Goal: Communication & Community: Answer question/provide support

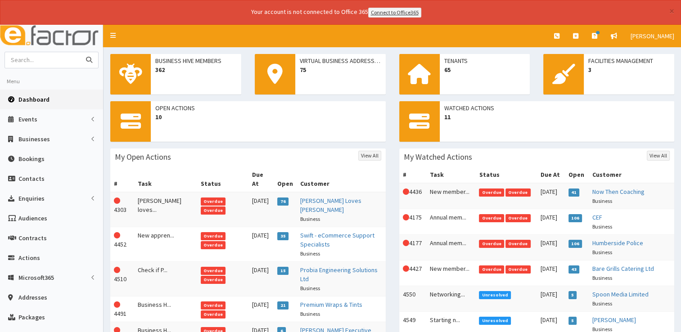
drag, startPoint x: 0, startPoint y: 0, endPoint x: 54, endPoint y: 54, distance: 76.4
click at [54, 54] on input "text" at bounding box center [43, 60] width 76 height 16
type input "steph wilford"
click at [80, 52] on button "submit" at bounding box center [89, 60] width 18 height 16
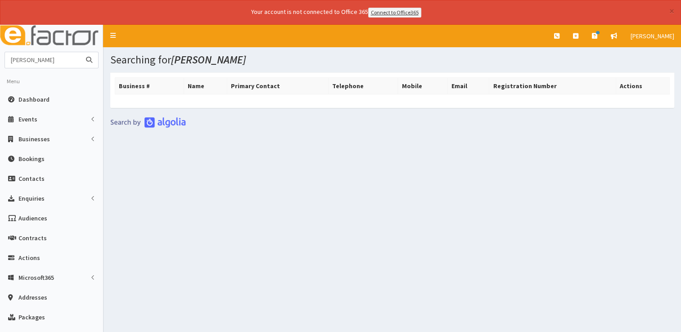
drag, startPoint x: 57, startPoint y: 59, endPoint x: 4, endPoint y: 61, distance: 52.7
click at [5, 61] on input "[PERSON_NAME]" at bounding box center [43, 60] width 76 height 16
type input "cookies"
click at [80, 52] on button "submit" at bounding box center [89, 60] width 18 height 16
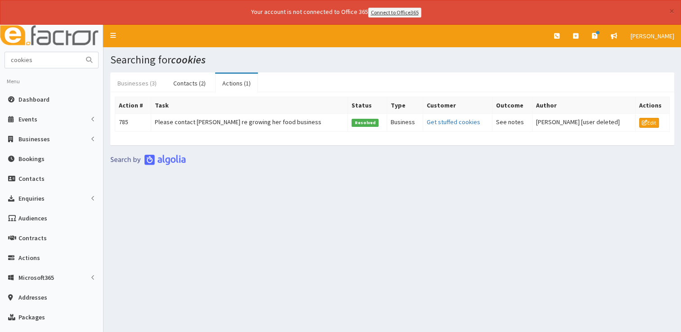
click at [139, 82] on link "Businesses (3)" at bounding box center [137, 83] width 54 height 19
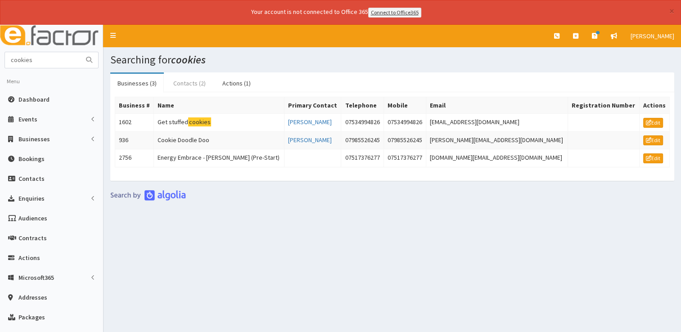
click at [176, 82] on link "Contacts (2)" at bounding box center [189, 83] width 47 height 19
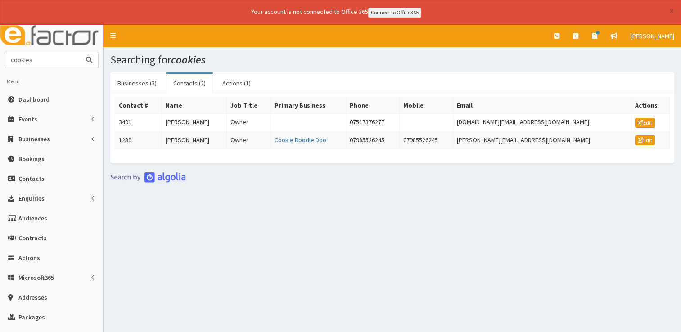
drag, startPoint x: -2, startPoint y: 55, endPoint x: -2, endPoint y: 61, distance: 5.8
click at [0, 61] on html "× Your account is not connected to Office 365 Connect to Office365 E Toggle nav…" at bounding box center [340, 212] width 681 height 424
type input "cwt"
click at [80, 52] on button "submit" at bounding box center [89, 60] width 18 height 16
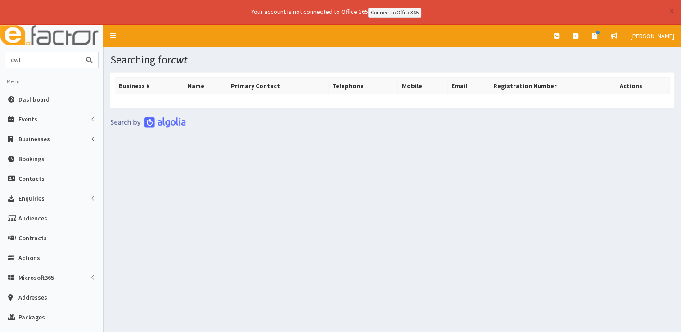
drag, startPoint x: 32, startPoint y: 57, endPoint x: -2, endPoint y: 63, distance: 34.6
click at [0, 63] on html "× Your account is not connected to Office 365 Connect to Office365 E Toggle nav…" at bounding box center [340, 212] width 681 height 424
type input "[PERSON_NAME]"
click at [80, 52] on button "submit" at bounding box center [89, 60] width 18 height 16
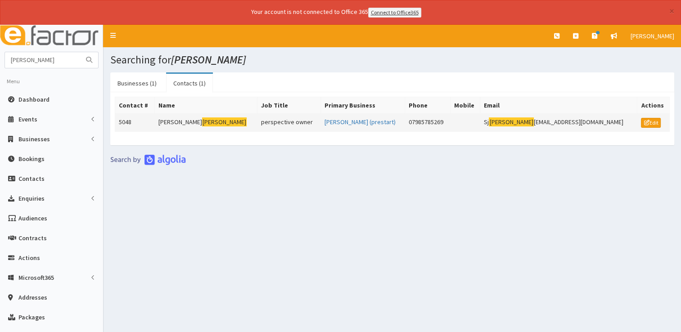
click at [202, 122] on mark "Wilford" at bounding box center [224, 121] width 45 height 9
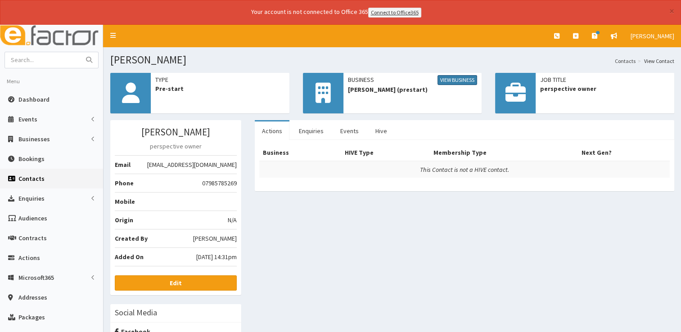
click at [452, 79] on link "View Business" at bounding box center [457, 80] width 40 height 10
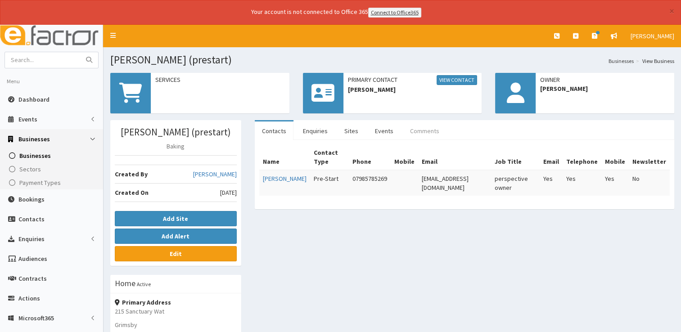
click at [423, 128] on link "Comments" at bounding box center [425, 130] width 44 height 19
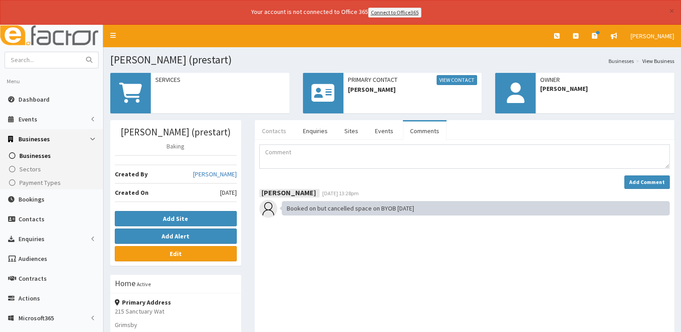
click at [274, 124] on link "Contacts" at bounding box center [274, 130] width 39 height 19
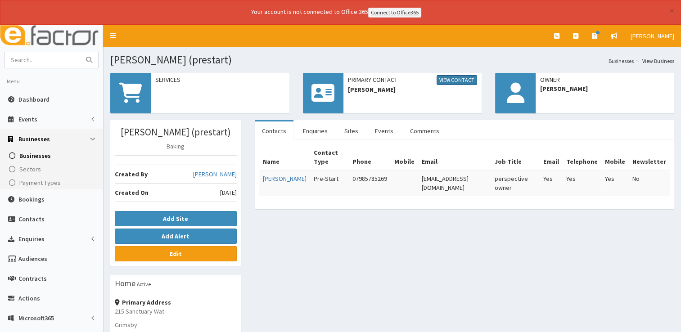
click at [448, 78] on link "View Contact" at bounding box center [456, 80] width 40 height 10
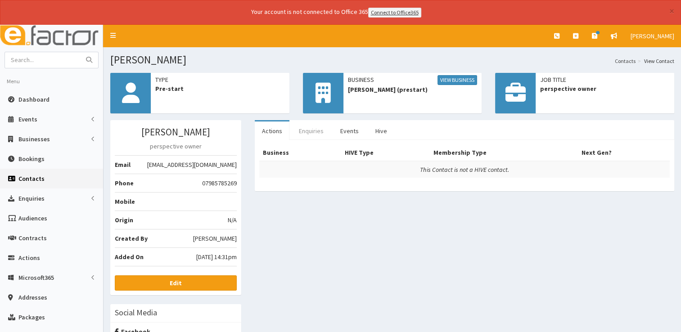
click at [310, 129] on link "Enquiries" at bounding box center [311, 130] width 39 height 19
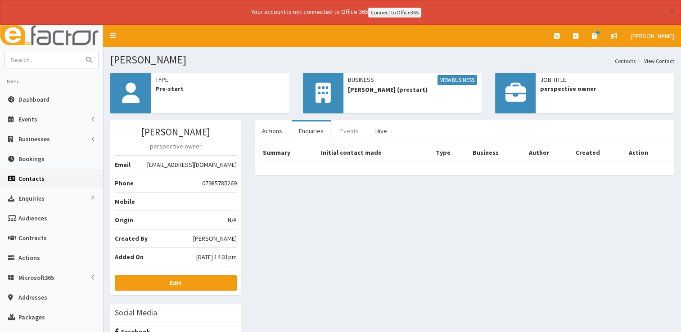
click at [348, 129] on link "Events" at bounding box center [349, 130] width 33 height 19
click at [378, 130] on link "Hive" at bounding box center [381, 130] width 26 height 19
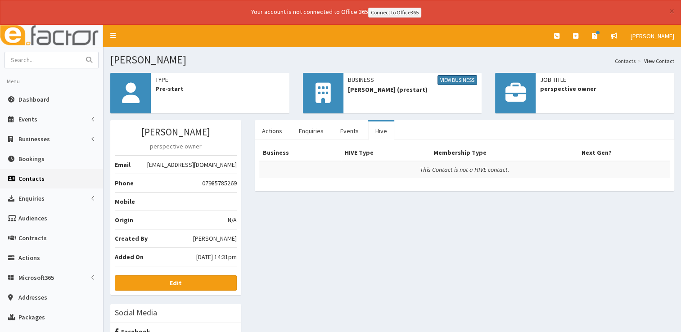
click at [461, 78] on link "View Business" at bounding box center [457, 80] width 40 height 10
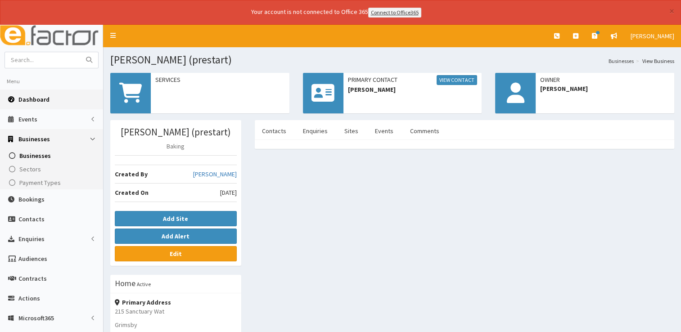
click at [34, 98] on span "Dashboard" at bounding box center [33, 99] width 31 height 8
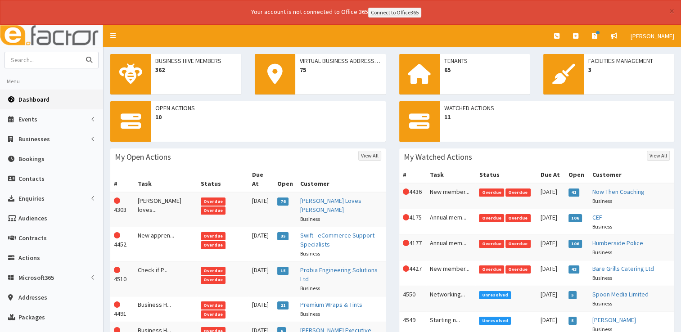
click at [63, 64] on input "text" at bounding box center [43, 60] width 76 height 16
type input "aetheris"
click at [80, 52] on button "submit" at bounding box center [89, 60] width 18 height 16
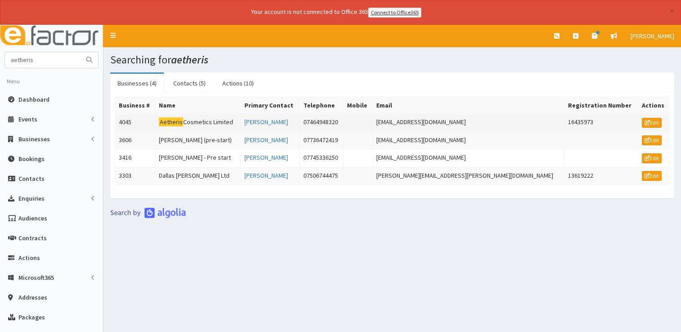
click at [172, 117] on mark "Aetheris" at bounding box center [171, 121] width 24 height 9
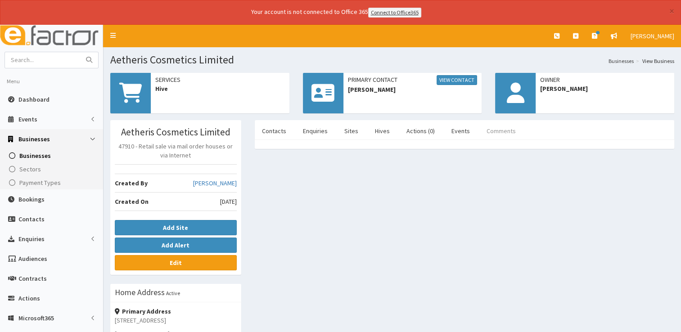
click at [490, 131] on link "Comments" at bounding box center [501, 130] width 44 height 19
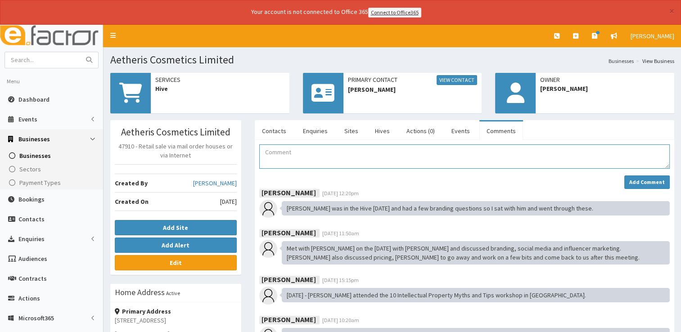
click at [292, 150] on textarea "Comment" at bounding box center [464, 156] width 410 height 24
drag, startPoint x: 418, startPoint y: 150, endPoint x: 281, endPoint y: 156, distance: 137.3
click at [281, 156] on textarea "[PERSON_NAME] attended networking at Henrys Sports Bar [DATE]" at bounding box center [464, 156] width 410 height 24
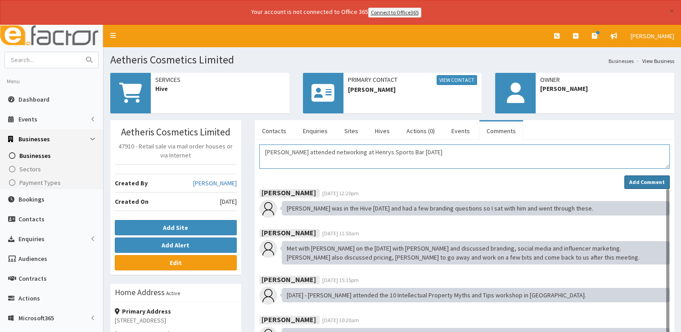
type textarea "[PERSON_NAME] attended networking at Henrys Sports Bar [DATE]"
click at [650, 180] on strong "Add Comment" at bounding box center [647, 182] width 36 height 7
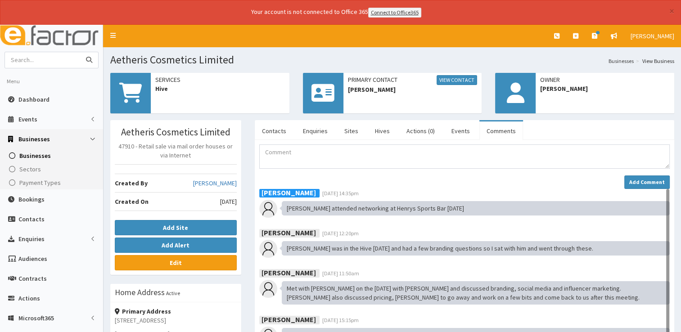
click at [64, 61] on input "text" at bounding box center [43, 60] width 76 height 16
type input "aon"
click at [80, 52] on button "submit" at bounding box center [89, 60] width 18 height 16
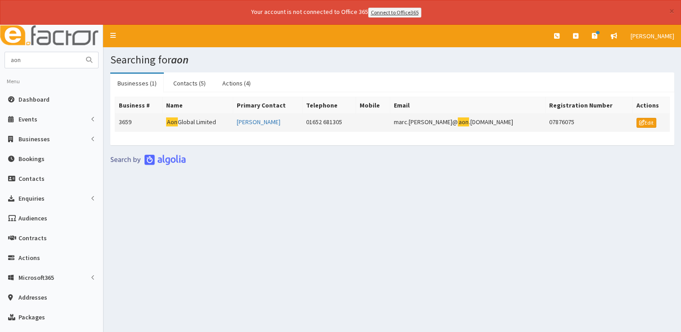
click at [194, 118] on td "Aon Global Limited" at bounding box center [197, 122] width 71 height 18
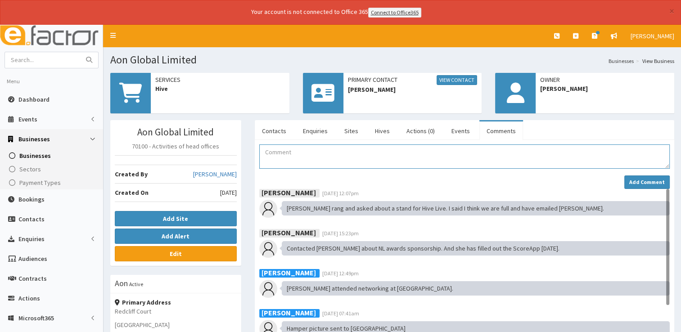
click at [351, 157] on textarea "Comment" at bounding box center [464, 156] width 410 height 24
paste textarea "attended networking at Henrys Sports Bar [DATE]"
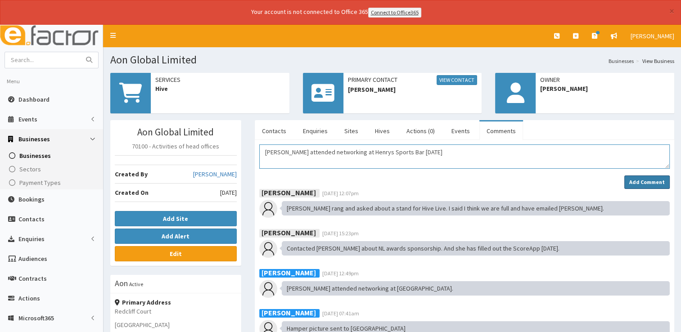
type textarea "Sarah attended networking at Henrys Sports Bar 16.09.25"
click at [641, 179] on strong "Add Comment" at bounding box center [647, 182] width 36 height 7
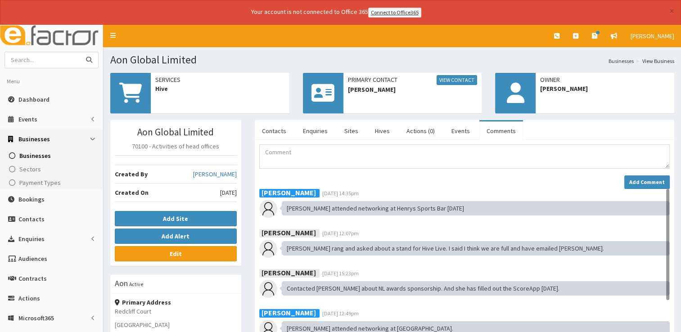
click at [69, 57] on input "text" at bounding box center [43, 60] width 76 height 16
type input "cobus"
click at [80, 52] on button "submit" at bounding box center [89, 60] width 18 height 16
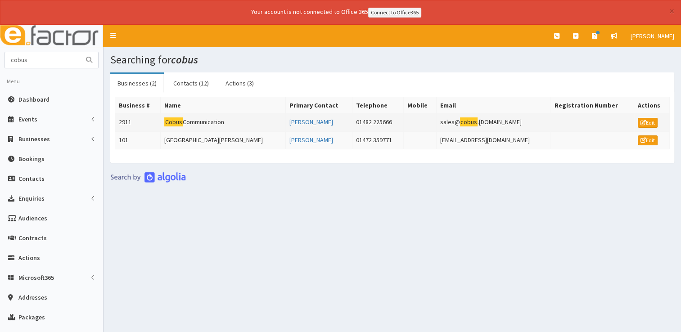
click at [189, 117] on td "Cobus Communication" at bounding box center [223, 122] width 125 height 18
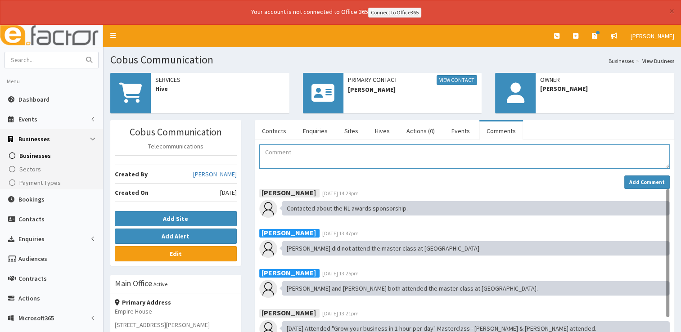
click at [283, 157] on textarea "Comment" at bounding box center [464, 156] width 410 height 24
type textarea "n"
paste textarea "attended networking at Henrys Sports Bar [DATE]"
type textarea "[PERSON_NAME] attended networking at Henrys Sports Bar [DATE]"
click at [644, 180] on strong "Add Comment" at bounding box center [647, 182] width 36 height 7
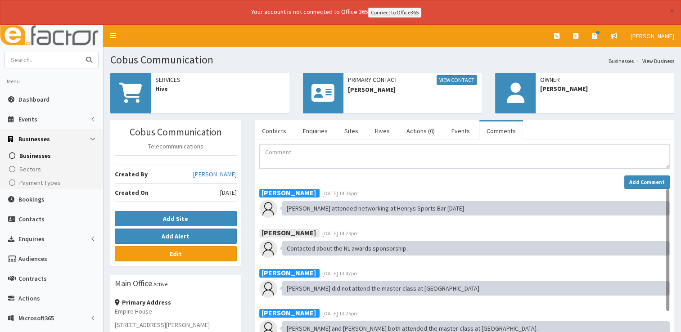
click at [58, 61] on input "text" at bounding box center [43, 60] width 76 height 16
type input "coson"
click at [80, 52] on button "submit" at bounding box center [89, 60] width 18 height 16
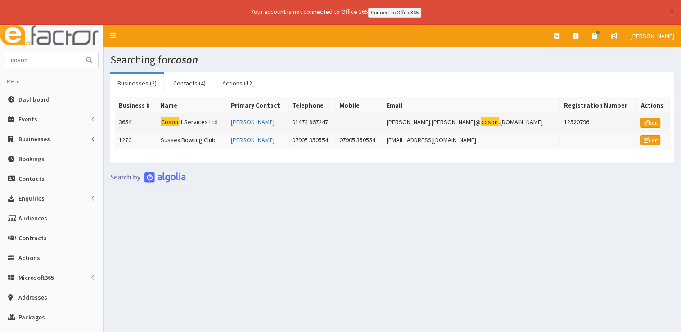
click at [194, 121] on td "Coson It Services Ltd" at bounding box center [192, 122] width 70 height 18
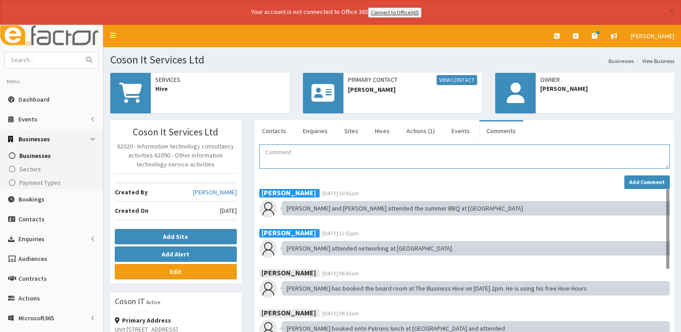
click at [281, 153] on textarea "Comment" at bounding box center [464, 156] width 410 height 24
paste textarea "attended networking at Henrys Sports Bar [DATE]"
type textarea "[PERSON_NAME] attended networking at Henrys Sports Bar [DATE]"
click at [634, 186] on button "Add Comment" at bounding box center [646, 181] width 45 height 13
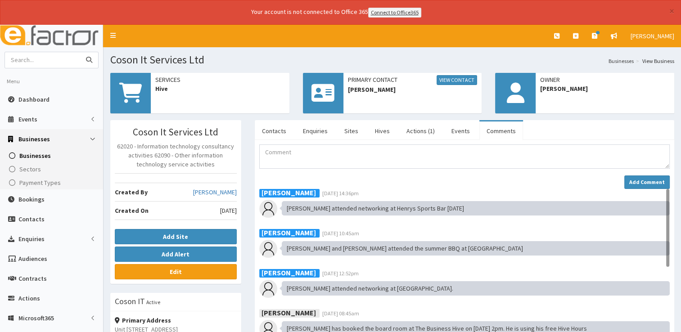
click at [47, 57] on input "text" at bounding box center [43, 60] width 76 height 16
type input "dellsche"
click at [80, 52] on button "submit" at bounding box center [89, 60] width 18 height 16
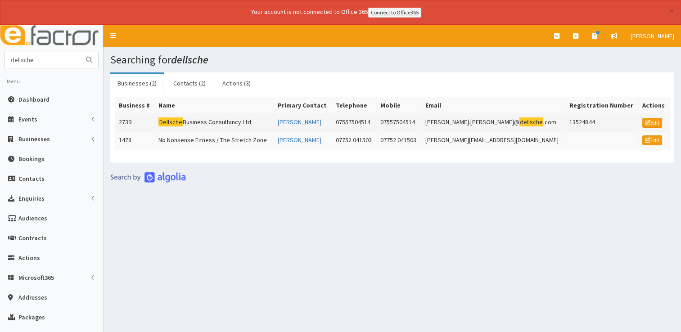
click at [209, 121] on td "Dellsche Business Consultancy Ltd" at bounding box center [214, 122] width 119 height 18
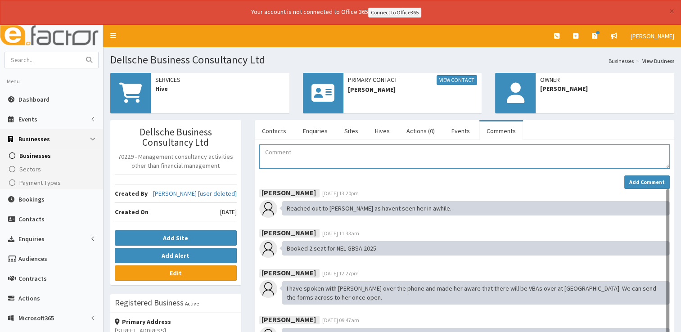
click at [292, 157] on textarea "Comment" at bounding box center [464, 156] width 410 height 24
paste textarea "attended networking at Henrys Sports Bar [DATE]"
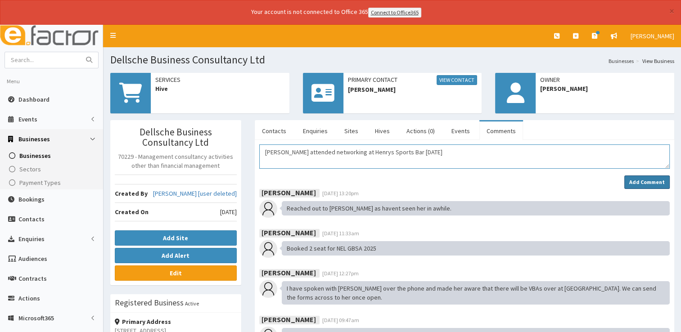
type textarea "[PERSON_NAME] attended networking at Henrys Sports Bar [DATE]"
click at [631, 180] on strong "Add Comment" at bounding box center [647, 182] width 36 height 7
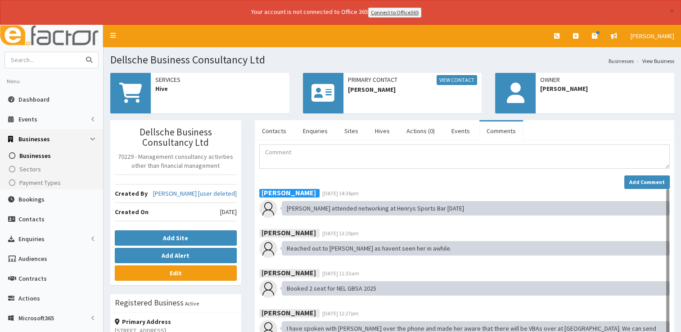
click at [62, 58] on input "text" at bounding box center [43, 60] width 76 height 16
type input "emma ellse"
click at [80, 52] on button "submit" at bounding box center [89, 60] width 18 height 16
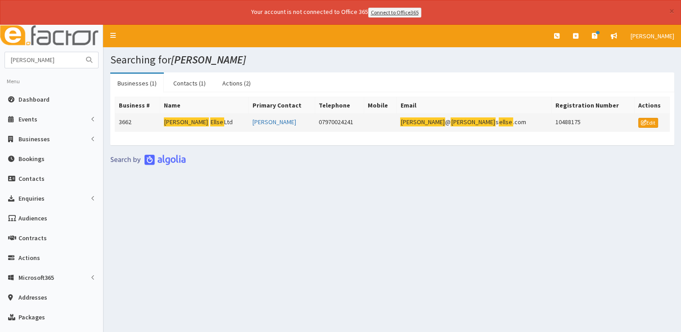
click at [184, 123] on mark "[PERSON_NAME]" at bounding box center [186, 121] width 45 height 9
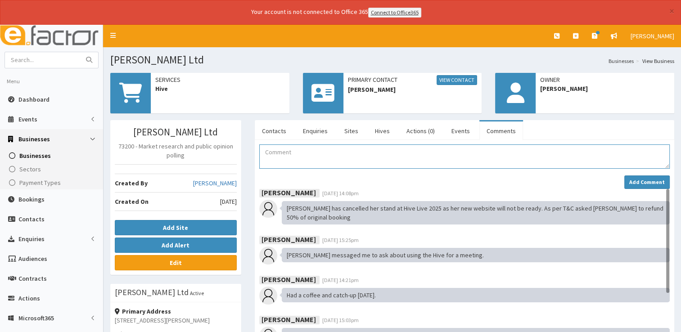
click at [290, 159] on textarea "Comment" at bounding box center [464, 156] width 410 height 24
paste textarea "attended networking at Henrys Sports Bar [DATE]"
type textarea "[PERSON_NAME] attended networking at Henrys Sports Bar [DATE]"
click at [638, 181] on strong "Add Comment" at bounding box center [647, 182] width 36 height 7
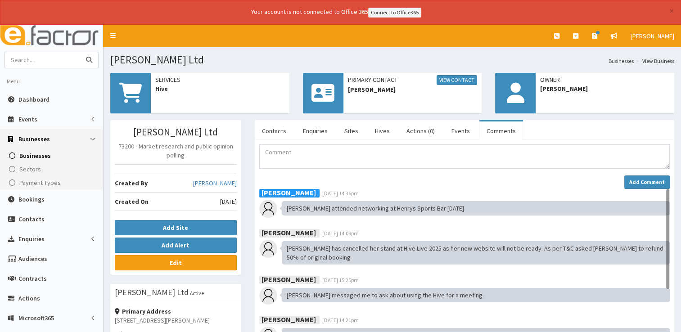
click at [36, 60] on input "text" at bounding box center [43, 60] width 76 height 16
type input "[PERSON_NAME]"
click at [80, 52] on button "submit" at bounding box center [89, 60] width 18 height 16
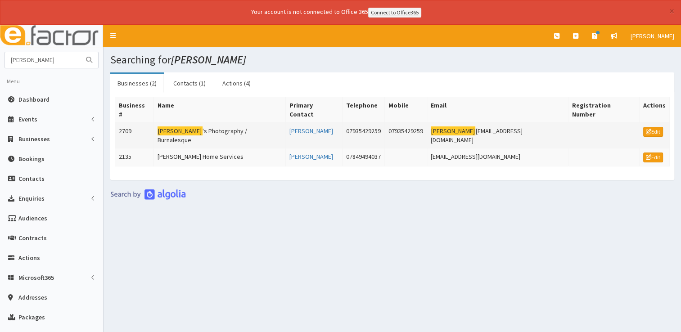
click at [193, 122] on td "[PERSON_NAME] 's Photography / Burnalesque" at bounding box center [219, 135] width 132 height 26
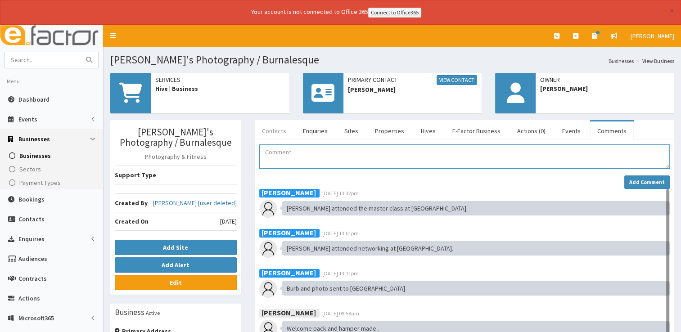
click at [284, 154] on textarea "Comment" at bounding box center [464, 156] width 410 height 24
paste textarea "attended networking at Henrys Sports Bar [DATE]"
type textarea "[PERSON_NAME] attended networking at Henrys Sports Bar [DATE]"
click at [632, 179] on strong "Add Comment" at bounding box center [647, 182] width 36 height 7
click at [50, 59] on input "text" at bounding box center [43, 60] width 76 height 16
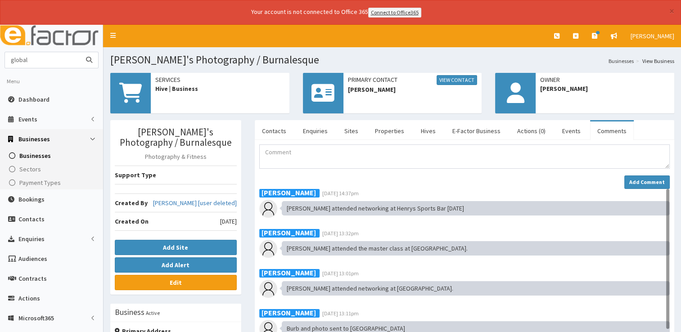
type input "global"
click at [80, 52] on button "submit" at bounding box center [89, 60] width 18 height 16
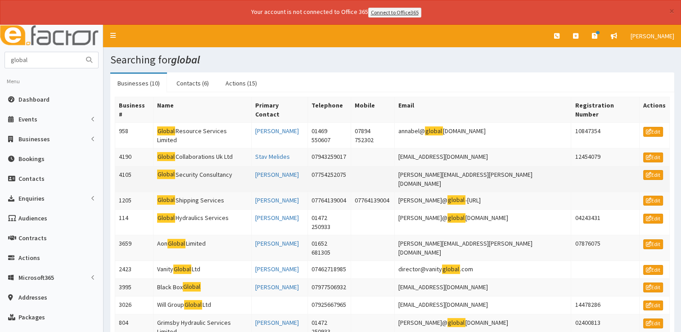
click at [194, 166] on td "Global Security Consultancy" at bounding box center [202, 179] width 98 height 26
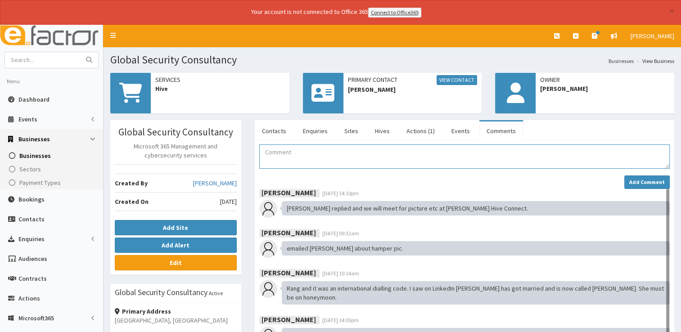
click at [298, 151] on textarea "Comment" at bounding box center [464, 156] width 410 height 24
paste textarea "attended networking at Henrys Sports Bar [DATE]"
type textarea "[PERSON_NAME] attended networking at Henrys Sports Bar [DATE]"
click at [638, 179] on strong "Add Comment" at bounding box center [647, 182] width 36 height 7
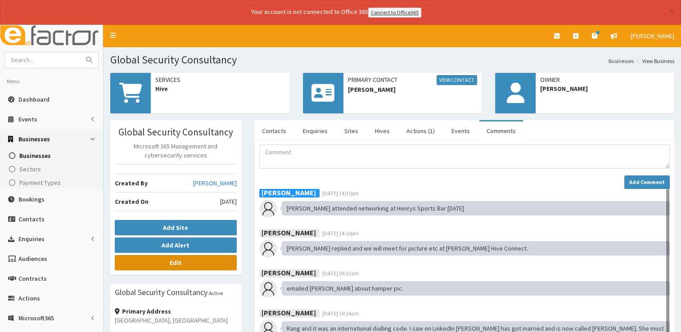
click at [194, 261] on link "Edit" at bounding box center [176, 262] width 122 height 15
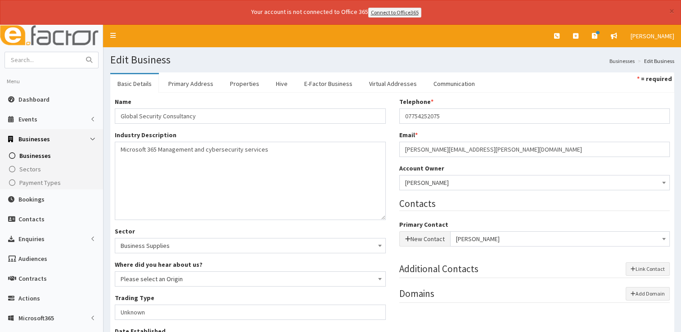
click at [490, 235] on span "[PERSON_NAME]" at bounding box center [560, 239] width 208 height 13
drag, startPoint x: 499, startPoint y: 148, endPoint x: 392, endPoint y: 154, distance: 106.4
click at [392, 154] on div "Telephone * 07754252075 Email * [PERSON_NAME][EMAIL_ADDRESS][PERSON_NAME][DOMAI…" at bounding box center [534, 204] width 284 height 215
paste input "[PERSON_NAME] <[PERSON_NAME][EMAIL_ADDRESS][PERSON_NAME][DOMAIN_NAME]>"
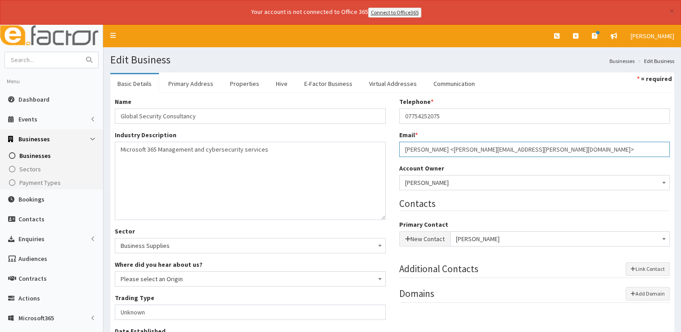
drag, startPoint x: 448, startPoint y: 147, endPoint x: 360, endPoint y: 146, distance: 88.2
click at [360, 146] on div "Name * Global Security Consultancy Industry Description * Microsoft 365 Managem…" at bounding box center [392, 278] width 568 height 363
click at [490, 148] on input "[PERSON_NAME][EMAIL_ADDRESS][PERSON_NAME][DOMAIN_NAME]>" at bounding box center [534, 149] width 271 height 15
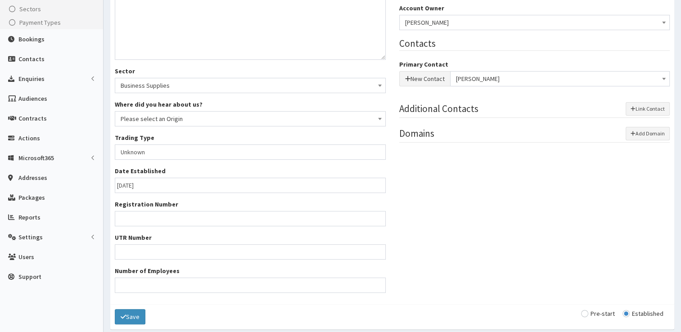
scroll to position [182, 0]
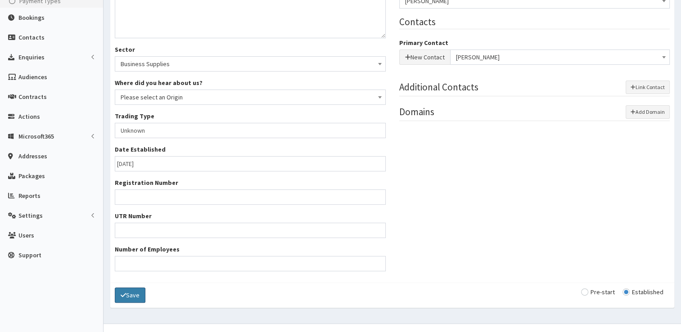
type input "[PERSON_NAME][EMAIL_ADDRESS][PERSON_NAME][DOMAIN_NAME]"
click at [131, 296] on button "Save" at bounding box center [130, 295] width 31 height 15
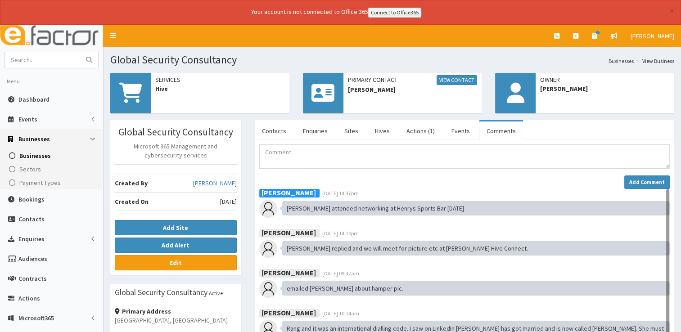
click at [31, 71] on section "Menu Dashboard Events Events Campaigns Sectors" at bounding box center [51, 252] width 103 height 400
click at [32, 62] on input "text" at bounding box center [43, 60] width 76 height 16
type input "rachel"
click at [80, 52] on button "submit" at bounding box center [89, 60] width 18 height 16
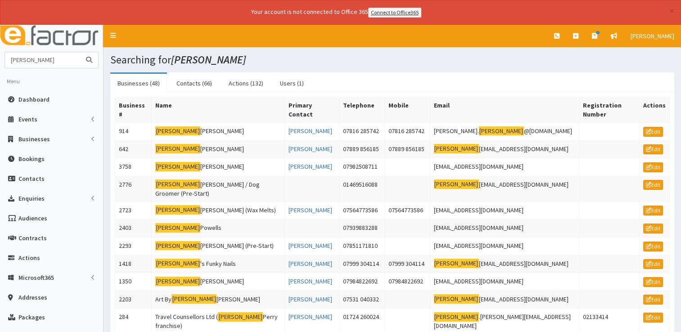
click at [65, 60] on input "[PERSON_NAME]" at bounding box center [43, 60] width 76 height 16
type input "[PERSON_NAME]"
click at [80, 52] on button "submit" at bounding box center [89, 60] width 18 height 16
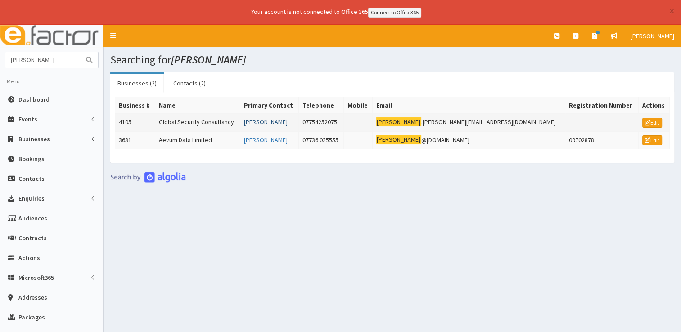
click at [288, 118] on link "Rachel Harding-Hall" at bounding box center [266, 122] width 44 height 8
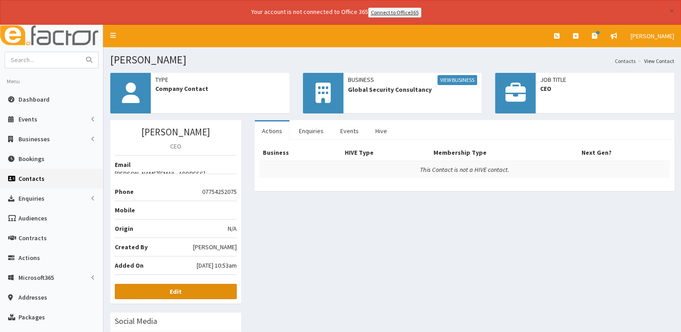
click at [211, 284] on link "Edit" at bounding box center [176, 291] width 122 height 15
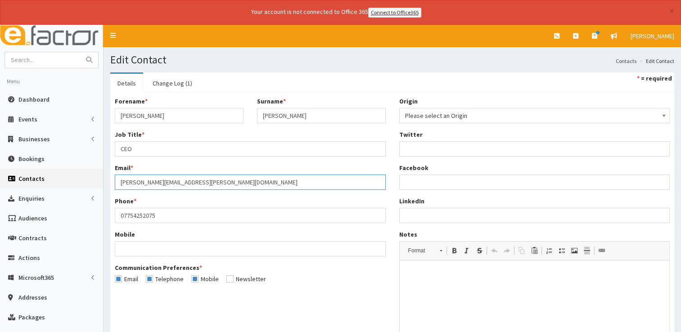
drag, startPoint x: 221, startPoint y: 184, endPoint x: 48, endPoint y: 182, distance: 172.8
click at [48, 182] on div "E Toggle navigation Quick Create Create Business Create Booking Create Contact" at bounding box center [340, 232] width 681 height 414
paste input "[PERSON_NAME] <[PERSON_NAME][EMAIL_ADDRESS][PERSON_NAME][DOMAIN_NAME]>"
drag, startPoint x: 163, startPoint y: 181, endPoint x: 67, endPoint y: 183, distance: 96.3
click at [67, 183] on div "E Toggle navigation Quick Create Create Business Create Booking Create Contact" at bounding box center [340, 232] width 681 height 414
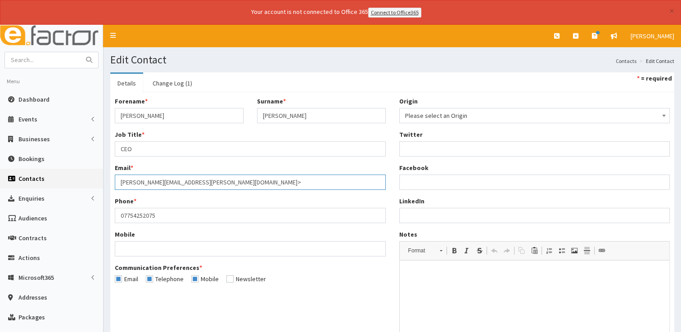
click at [208, 179] on input "[PERSON_NAME][EMAIL_ADDRESS][PERSON_NAME][DOMAIN_NAME]>" at bounding box center [250, 182] width 271 height 15
type input "[PERSON_NAME][EMAIL_ADDRESS][PERSON_NAME][DOMAIN_NAME]"
drag, startPoint x: 307, startPoint y: 111, endPoint x: 180, endPoint y: 115, distance: 127.4
click at [180, 115] on div "Forename * [PERSON_NAME] Surname * [PERSON_NAME]" at bounding box center [250, 113] width 284 height 33
type input "[PERSON_NAME]"
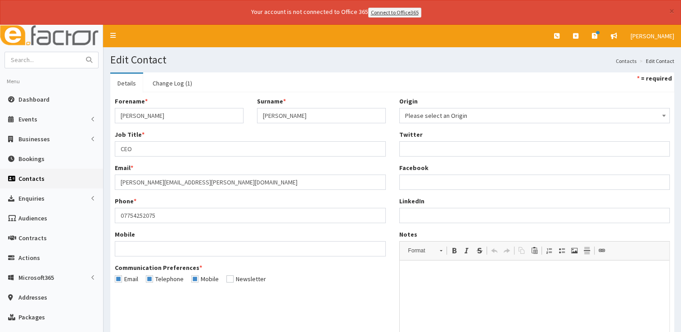
click at [243, 131] on div "Job Title * CEO" at bounding box center [250, 143] width 271 height 27
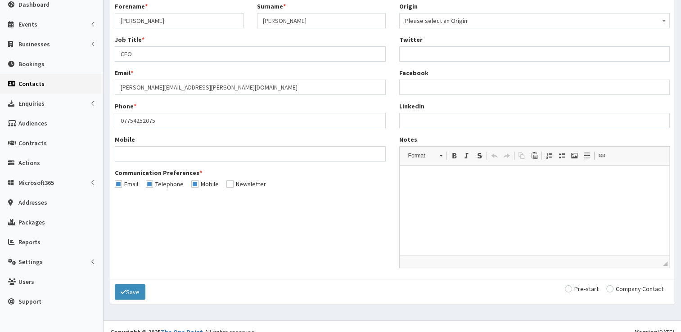
scroll to position [101, 0]
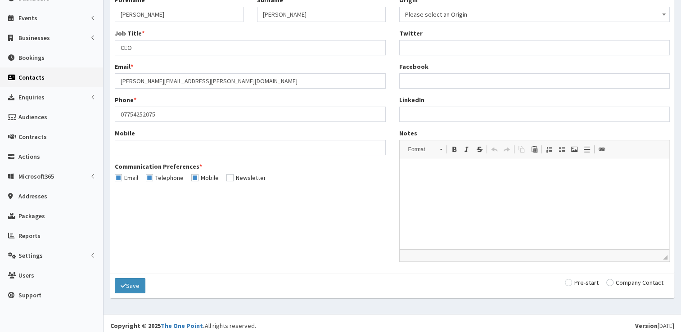
click at [614, 282] on input "radio" at bounding box center [634, 282] width 57 height 6
radio input "true"
click at [134, 287] on button "Save" at bounding box center [130, 285] width 31 height 15
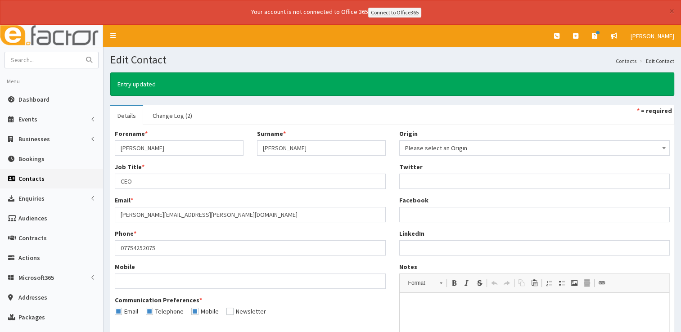
scroll to position [137, 0]
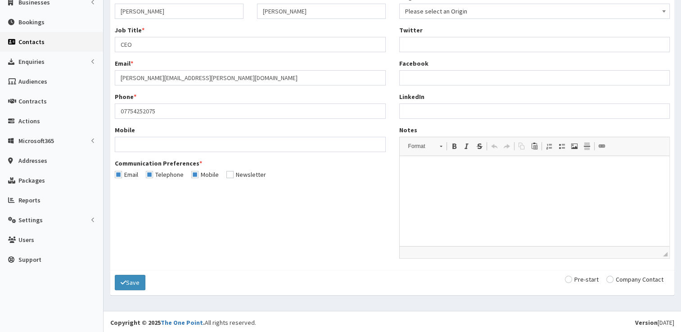
click at [611, 277] on input "radio" at bounding box center [634, 279] width 57 height 6
radio input "true"
click at [131, 278] on button "Save" at bounding box center [130, 282] width 31 height 15
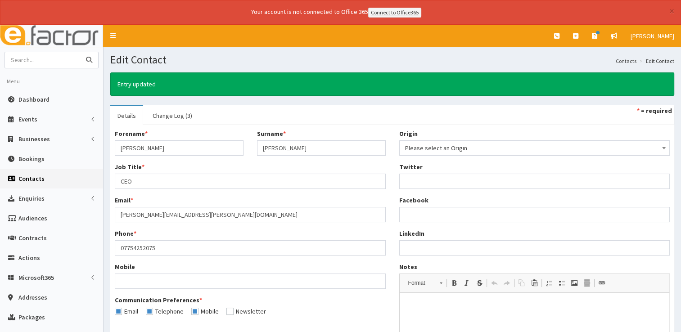
click at [58, 58] on input "text" at bounding box center [43, 60] width 76 height 16
type input "global"
click at [80, 52] on button "submit" at bounding box center [89, 60] width 18 height 16
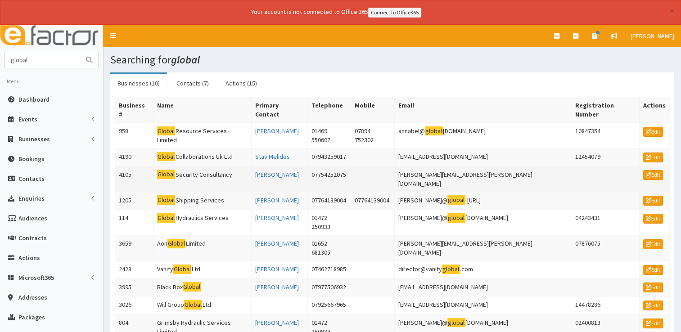
click at [187, 166] on td "Global Security Consultancy" at bounding box center [202, 179] width 98 height 26
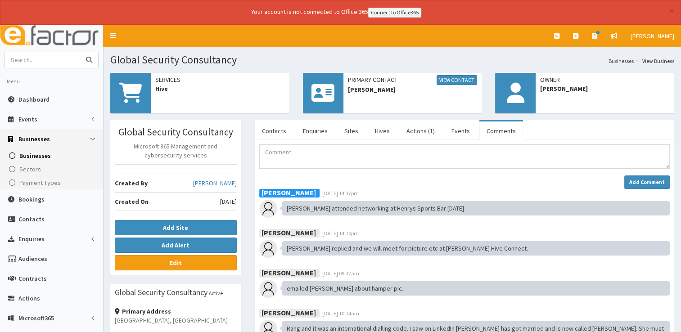
click at [70, 62] on input "text" at bounding box center [43, 60] width 76 height 16
type input "holmegarth"
click at [80, 52] on button "submit" at bounding box center [89, 60] width 18 height 16
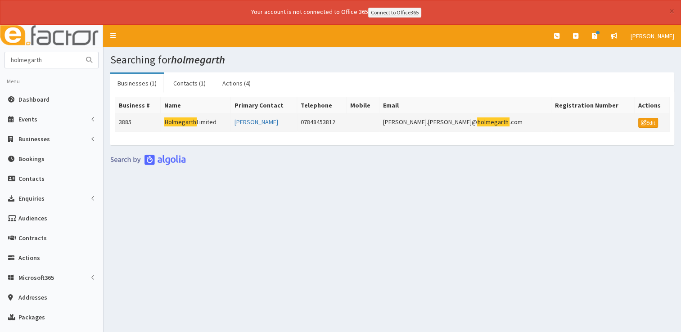
click at [196, 121] on mark "Holmegarth" at bounding box center [180, 121] width 33 height 9
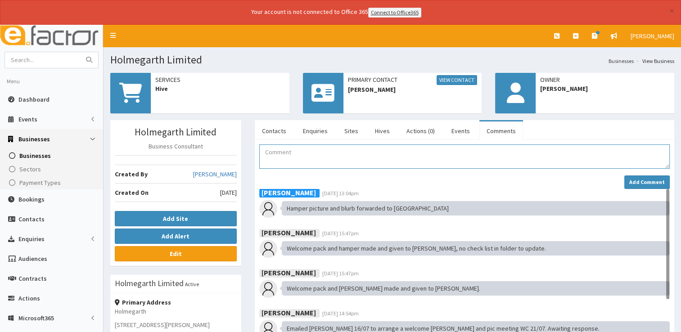
click at [309, 165] on textarea "Comment" at bounding box center [464, 156] width 410 height 24
paste textarea "Rachel Stewart <Rachel.Stewart@gsc.services>"
drag, startPoint x: 416, startPoint y: 150, endPoint x: 286, endPoint y: 146, distance: 130.1
click at [286, 146] on textarea "Murray Rachel Stewart <Rachel.Stewart@gsc.services>" at bounding box center [464, 156] width 410 height 24
click at [333, 151] on textarea "Murray attended the netwokring at Henry's Bar on 16.09.25" at bounding box center [464, 156] width 410 height 24
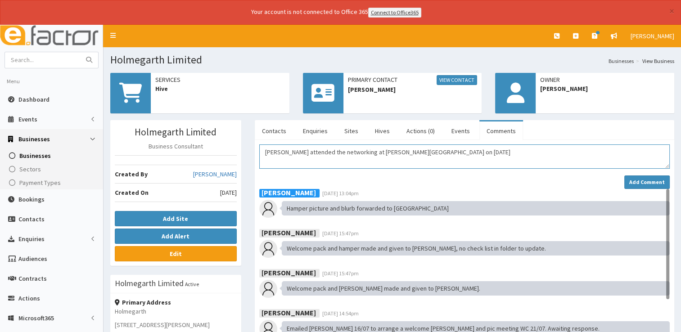
click at [423, 162] on textarea "Murray attended the networking at Henry's Bar on 16.09.25" at bounding box center [464, 156] width 410 height 24
drag, startPoint x: 424, startPoint y: 152, endPoint x: 263, endPoint y: 157, distance: 160.7
click at [262, 158] on textarea "Murray attended the networking at Henry's Bar on 16.09.25" at bounding box center [464, 156] width 410 height 24
click at [366, 155] on textarea "Murray attended the networking at Henry's Bar on 16.09.25" at bounding box center [464, 156] width 410 height 24
drag, startPoint x: 421, startPoint y: 151, endPoint x: 284, endPoint y: 153, distance: 137.2
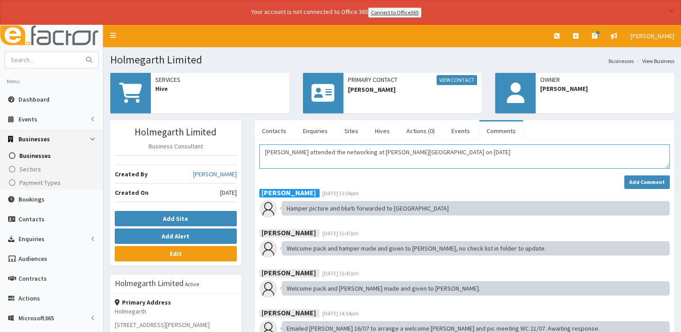
click at [284, 153] on textarea "Murray attended the networking at Henry's Bar on 16.09.25" at bounding box center [464, 156] width 410 height 24
type textarea "Murray attended the networking at Henry's Bar on 16.09.25"
click at [634, 183] on strong "Add Comment" at bounding box center [647, 182] width 36 height 7
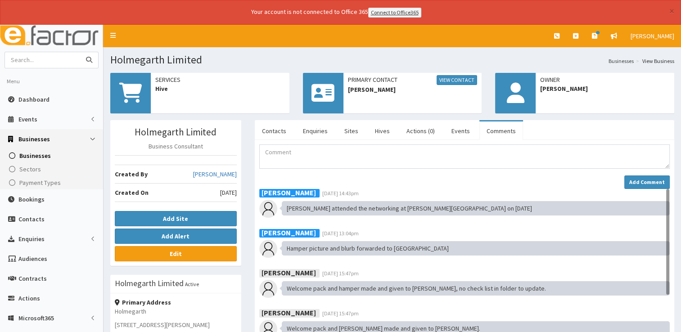
click at [67, 57] on input "text" at bounding box center [43, 60] width 76 height 16
type input "HR Dept"
click at [80, 52] on button "submit" at bounding box center [89, 60] width 18 height 16
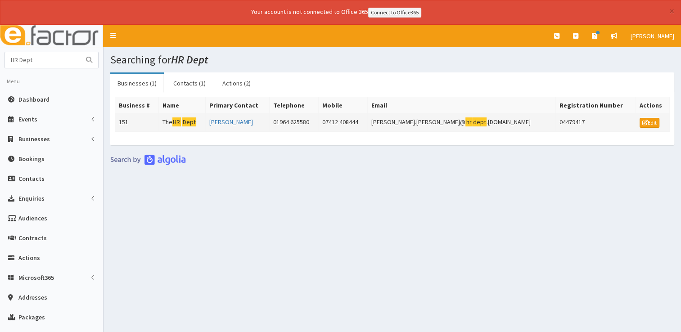
click at [181, 119] on mark "HR" at bounding box center [176, 121] width 9 height 9
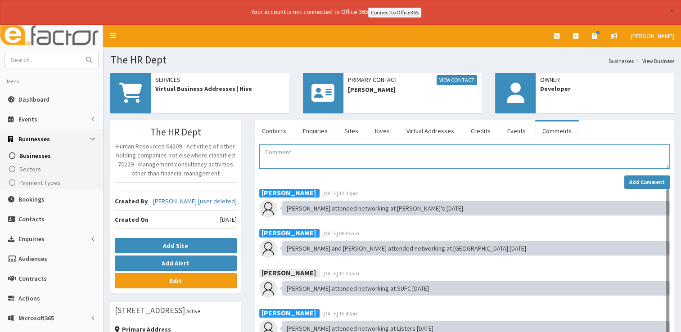
click at [288, 153] on textarea "Comment" at bounding box center [464, 156] width 410 height 24
paste textarea "attended the networking at [PERSON_NAME][GEOGRAPHIC_DATA] on [DATE]"
type textarea "[PERSON_NAME] and [PERSON_NAME] attended the networking at [GEOGRAPHIC_DATA] on…"
click at [631, 180] on strong "Add Comment" at bounding box center [647, 182] width 36 height 7
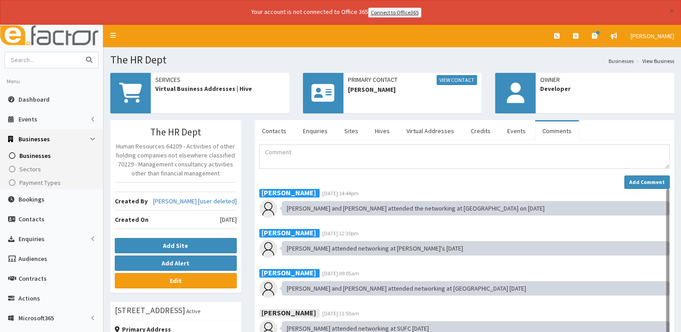
click at [57, 54] on input "text" at bounding box center [43, 60] width 76 height 16
type input "humber hr"
click at [80, 52] on button "submit" at bounding box center [89, 60] width 18 height 16
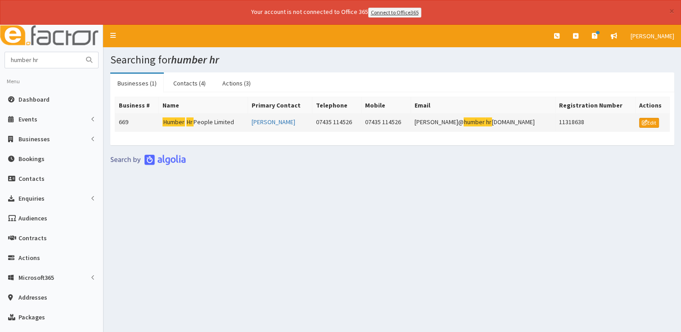
click at [202, 121] on td "Humber Hr People Limited" at bounding box center [203, 122] width 89 height 18
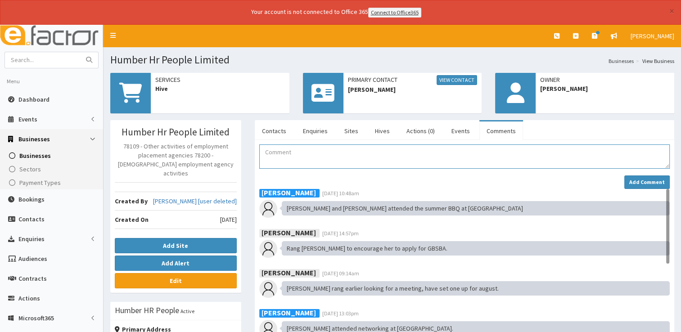
click at [284, 153] on textarea "Comment" at bounding box center [464, 156] width 410 height 24
paste textarea "attended the networking at [PERSON_NAME][GEOGRAPHIC_DATA] on [DATE]"
type textarea "[PERSON_NAME] attended the networking at [PERSON_NAME][GEOGRAPHIC_DATA] on [DAT…"
click at [642, 180] on strong "Add Comment" at bounding box center [647, 182] width 36 height 7
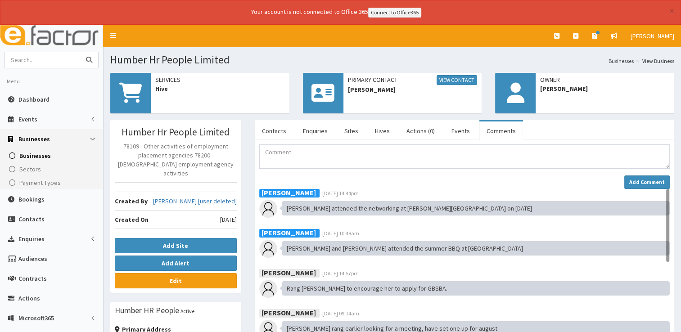
click at [41, 55] on input "text" at bounding box center [43, 60] width 76 height 16
type input "i hyp"
click at [80, 52] on button "submit" at bounding box center [89, 60] width 18 height 16
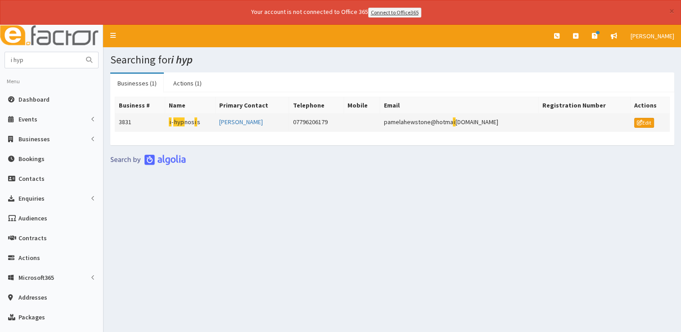
click at [184, 120] on mark "hyp" at bounding box center [178, 121] width 11 height 9
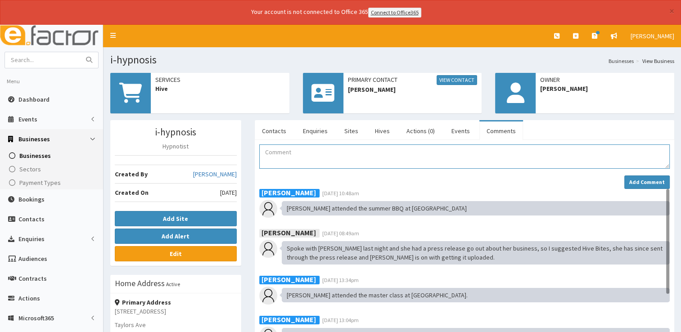
click at [300, 154] on textarea "Comment" at bounding box center [464, 156] width 410 height 24
paste textarea "attended the networking at [PERSON_NAME][GEOGRAPHIC_DATA] on [DATE]"
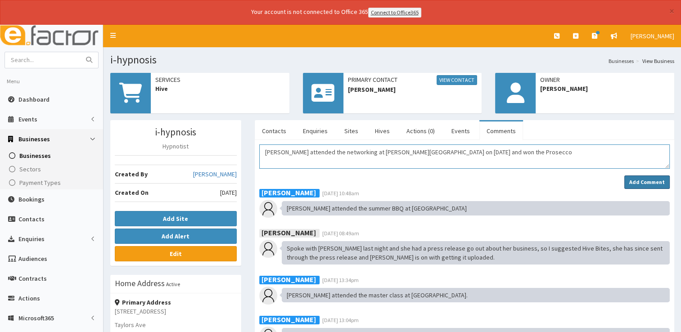
type textarea "[PERSON_NAME] attended the networking at [PERSON_NAME][GEOGRAPHIC_DATA] on [DAT…"
click at [636, 184] on strong "Add Comment" at bounding box center [647, 182] width 36 height 7
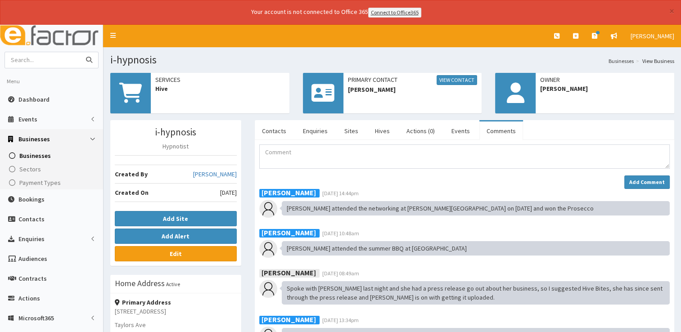
click at [55, 52] on input "text" at bounding box center [43, 60] width 76 height 16
type input "intra"
click at [80, 52] on button "submit" at bounding box center [89, 60] width 18 height 16
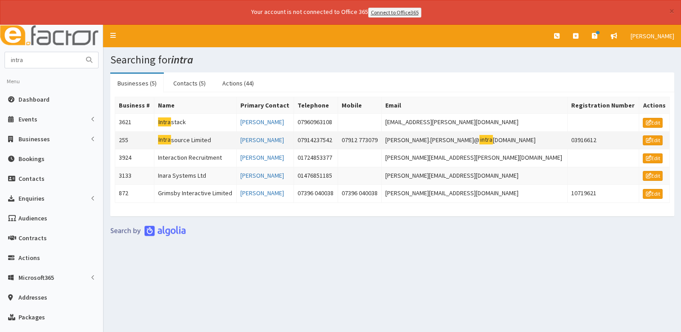
click at [183, 137] on td "Intra source Limited" at bounding box center [195, 140] width 82 height 18
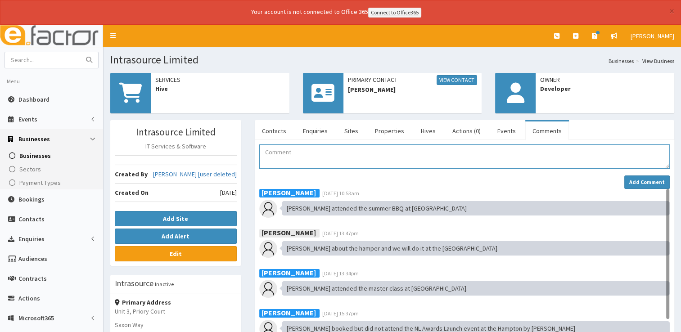
click at [311, 152] on textarea "Comment" at bounding box center [464, 156] width 410 height 24
paste textarea "attended the networking at [PERSON_NAME][GEOGRAPHIC_DATA] on [DATE]"
type textarea "[PERSON_NAME] attended the networking at [PERSON_NAME][GEOGRAPHIC_DATA] on [DAT…"
click at [638, 181] on strong "Add Comment" at bounding box center [647, 182] width 36 height 7
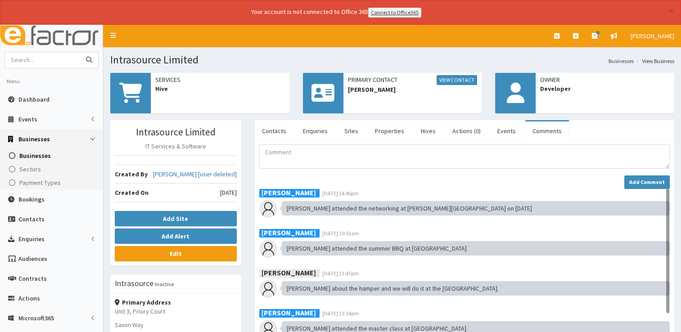
click at [46, 59] on input "text" at bounding box center [43, 60] width 76 height 16
type input "[GEOGRAPHIC_DATA]"
click at [80, 52] on button "submit" at bounding box center [89, 60] width 18 height 16
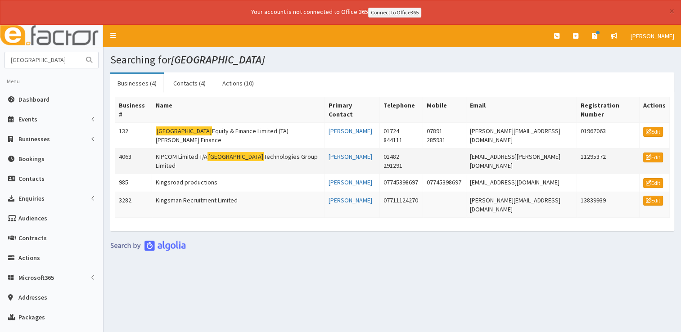
click at [226, 152] on mark "Kingston" at bounding box center [235, 156] width 56 height 9
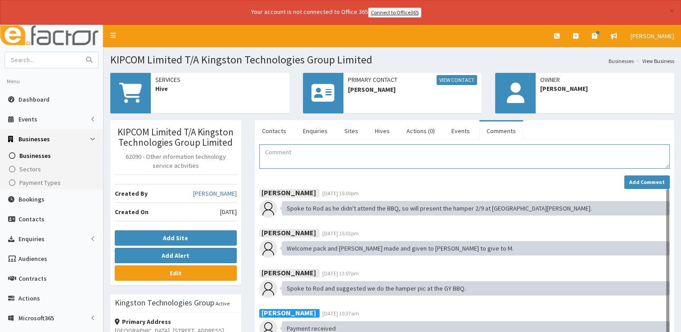
click at [279, 160] on textarea "Comment" at bounding box center [464, 156] width 410 height 24
paste textarea "attended the networking at [PERSON_NAME][GEOGRAPHIC_DATA] on [DATE]"
type textarea "[PERSON_NAME] attended the networking at [PERSON_NAME][GEOGRAPHIC_DATA] on [DAT…"
click at [70, 62] on input "text" at bounding box center [43, 60] width 76 height 16
type input "lilyjam"
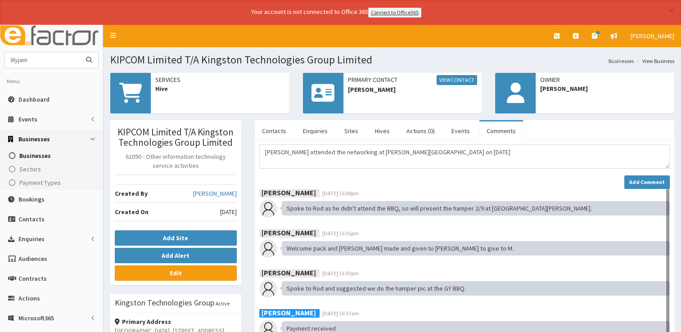
click at [80, 52] on button "submit" at bounding box center [89, 60] width 18 height 16
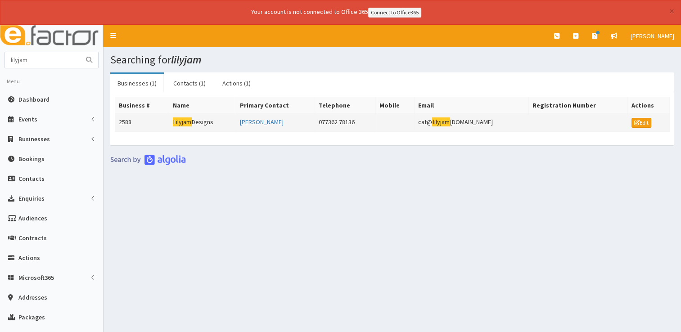
click at [184, 123] on mark "Lilyjam" at bounding box center [182, 121] width 19 height 9
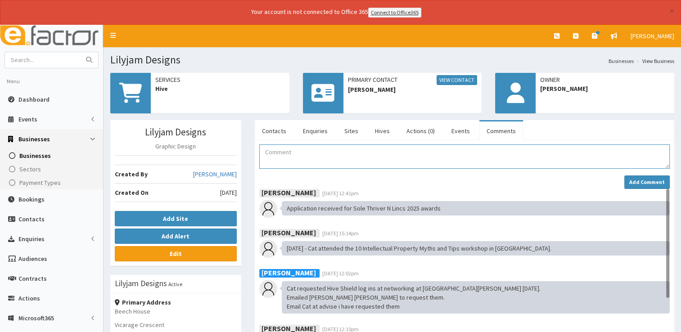
click at [334, 159] on textarea "Comment" at bounding box center [464, 156] width 410 height 24
paste textarea "attended the networking at Henry's Bar on 16.09.25"
type textarea "Cat attended the networking at Henry's Bar on 16.09.25"
click at [656, 184] on strong "Add Comment" at bounding box center [647, 182] width 36 height 7
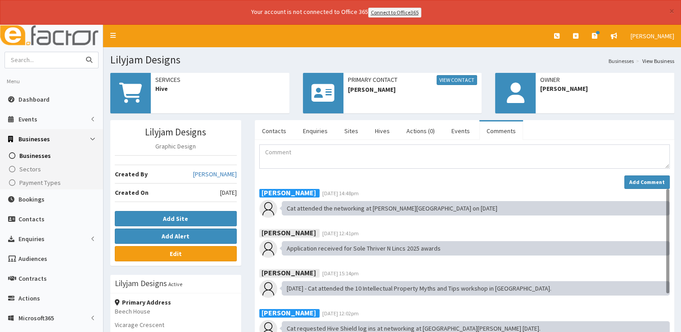
click at [69, 59] on input "text" at bounding box center [43, 60] width 76 height 16
type input "lindsey lodge"
click at [80, 52] on button "submit" at bounding box center [89, 60] width 18 height 16
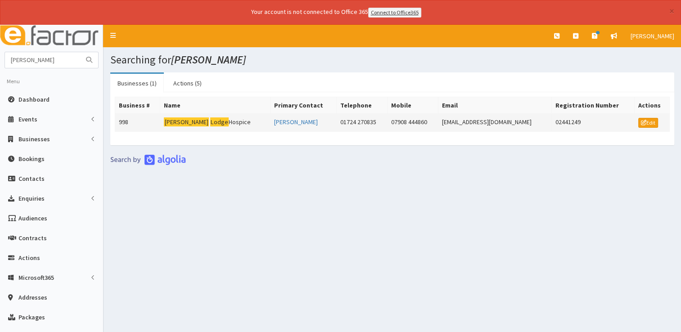
click at [180, 120] on mark "Lindsey" at bounding box center [186, 121] width 45 height 9
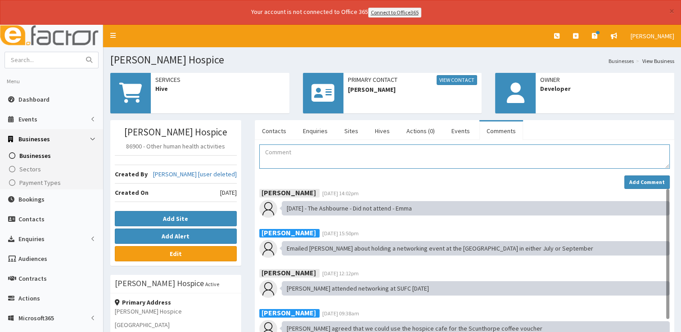
click at [295, 157] on textarea "Comment" at bounding box center [464, 156] width 410 height 24
paste textarea "attended the networking at [PERSON_NAME][GEOGRAPHIC_DATA] on [DATE]"
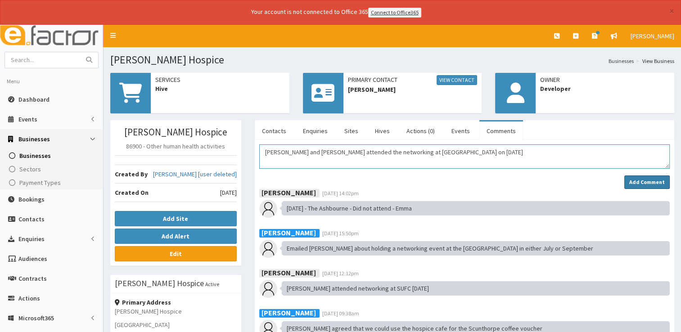
type textarea "[PERSON_NAME] and [PERSON_NAME] attended the networking at [GEOGRAPHIC_DATA] on…"
click at [637, 181] on strong "Add Comment" at bounding box center [647, 182] width 36 height 7
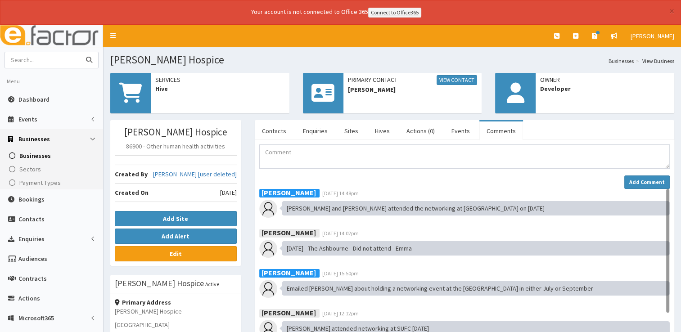
click at [78, 57] on input "text" at bounding box center [43, 60] width 76 height 16
type input "mason"
click at [80, 52] on button "submit" at bounding box center [89, 60] width 18 height 16
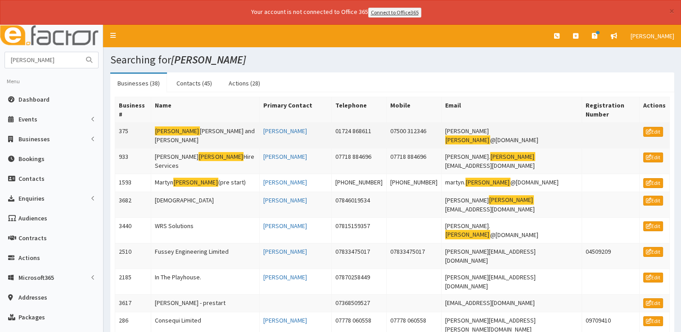
click at [182, 122] on td "[PERSON_NAME] and [PERSON_NAME]" at bounding box center [205, 135] width 108 height 26
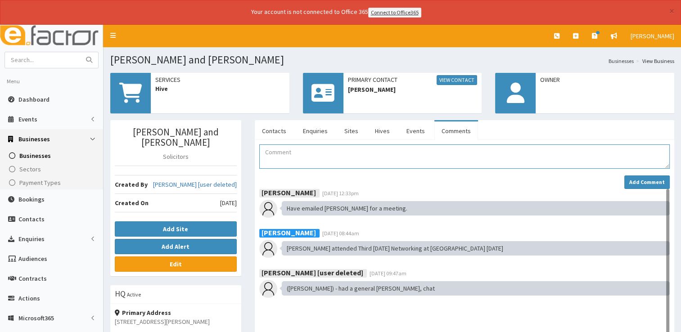
click at [313, 153] on textarea "Comment" at bounding box center [464, 156] width 410 height 24
paste textarea "attended the networking at [PERSON_NAME][GEOGRAPHIC_DATA] on [DATE]"
type textarea "[PERSON_NAME] and [PERSON_NAME] attended the networking at [PERSON_NAME][GEOGRA…"
click at [638, 184] on button "Add Comment" at bounding box center [646, 181] width 45 height 13
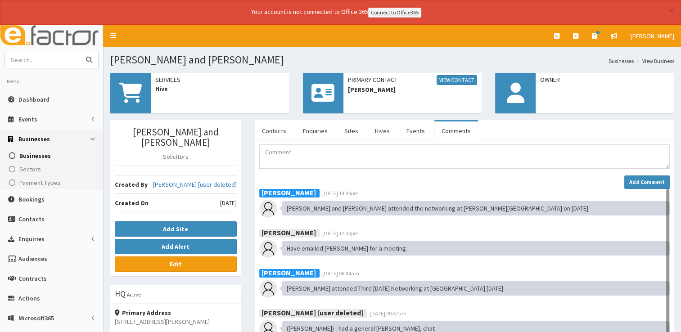
click at [62, 61] on input "text" at bounding box center [43, 60] width 76 height 16
type input "my cre"
click at [80, 52] on button "submit" at bounding box center [89, 60] width 18 height 16
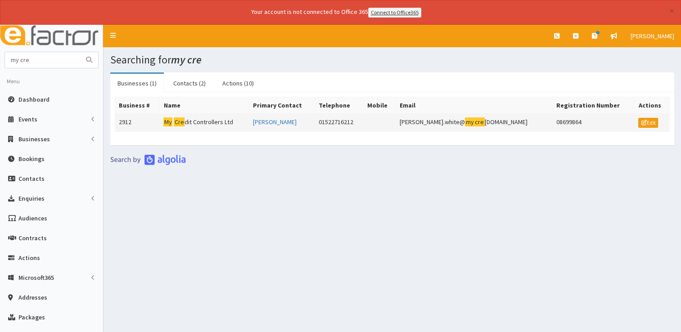
click at [197, 120] on td "My Cre dit Controllers Ltd" at bounding box center [204, 122] width 89 height 18
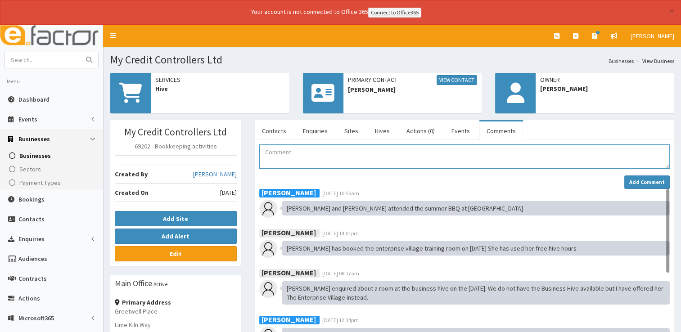
click at [310, 149] on textarea "Comment" at bounding box center [464, 156] width 410 height 24
paste textarea "attended the networking at Henry's Bar on 16.09.25"
type textarea "Matt attended the networking at Henry's Bar on 16.09.25"
click at [646, 179] on strong "Add Comment" at bounding box center [647, 182] width 36 height 7
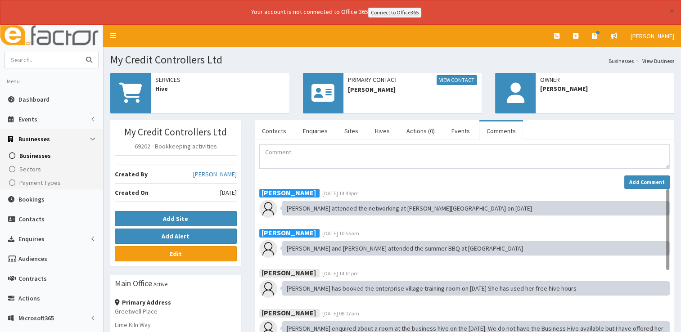
click at [57, 60] on input "text" at bounding box center [43, 60] width 76 height 16
type input "north linc"
click at [80, 52] on button "submit" at bounding box center [89, 60] width 18 height 16
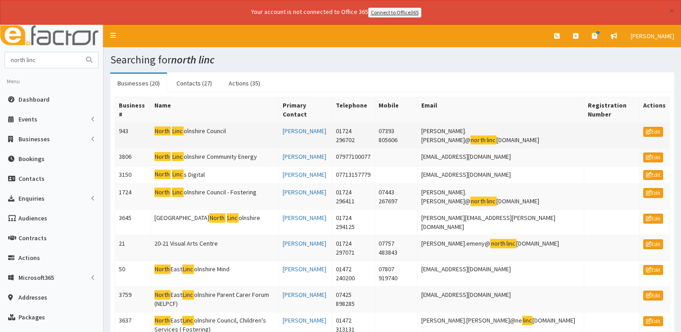
click at [192, 128] on td "North Linc olnshire Council" at bounding box center [215, 135] width 128 height 26
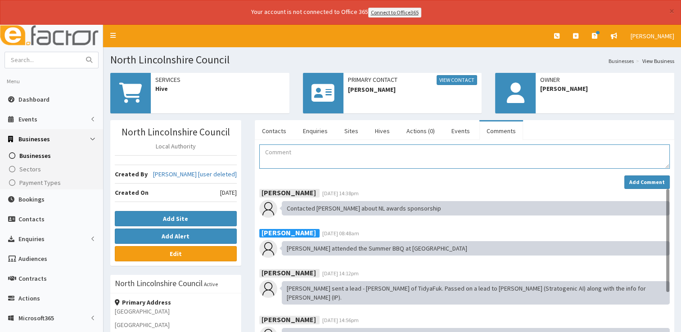
click at [350, 157] on textarea "Comment" at bounding box center [464, 156] width 410 height 24
paste textarea "attended the networking at Henry's Bar on 16.09.25"
type textarea "Laura and Jorja attended the networking at Henry's Bar on 16.09.25"
click at [636, 181] on strong "Add Comment" at bounding box center [647, 182] width 36 height 7
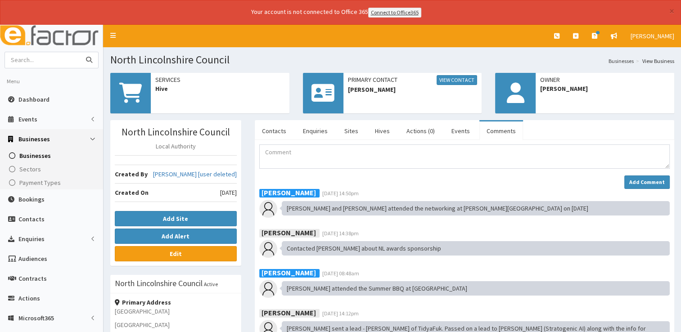
click at [72, 62] on input "text" at bounding box center [43, 60] width 76 height 16
type input "not just"
click at [80, 52] on button "submit" at bounding box center [89, 60] width 18 height 16
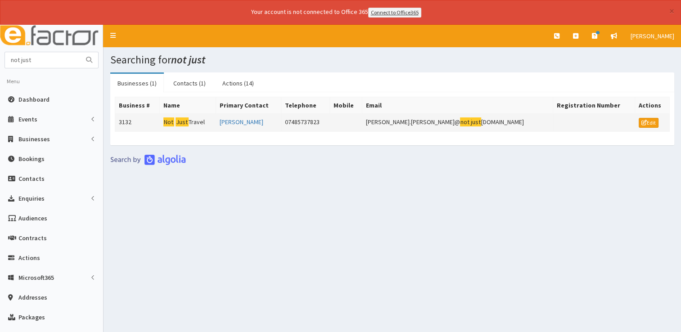
click at [184, 117] on mark "Just" at bounding box center [181, 121] width 13 height 9
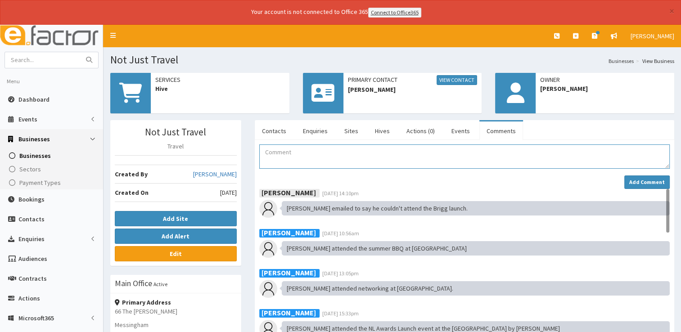
click at [288, 157] on textarea "Comment" at bounding box center [464, 156] width 410 height 24
paste textarea "attended the networking at Henry's Bar on 16.09.25"
type textarea "Philip attended the networking at Henry's Bar on 16.09.25"
click at [637, 182] on strong "Add Comment" at bounding box center [647, 182] width 36 height 7
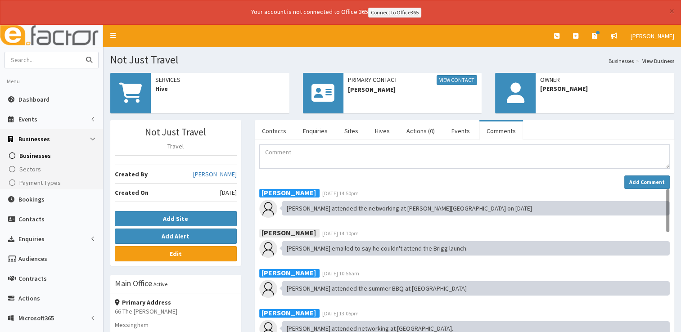
click at [56, 59] on input "text" at bounding box center [43, 60] width 76 height 16
type input "now then"
click at [80, 52] on button "submit" at bounding box center [89, 60] width 18 height 16
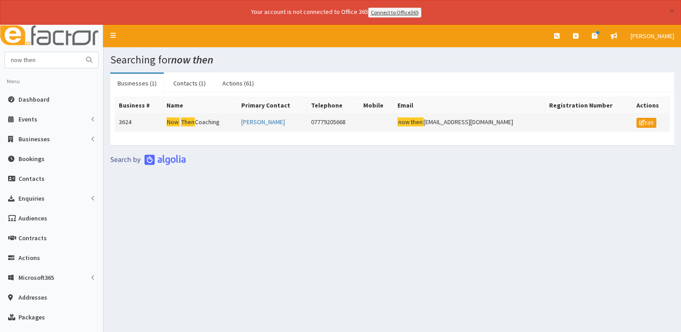
click at [201, 117] on td "Now Then Coaching" at bounding box center [199, 122] width 75 height 18
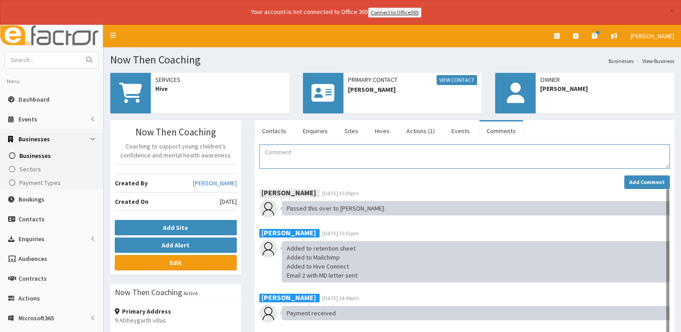
click at [297, 159] on textarea "Comment" at bounding box center [464, 156] width 410 height 24
paste textarea "attended the networking at [PERSON_NAME][GEOGRAPHIC_DATA] on [DATE]"
type textarea "Kathy attended the networking at Henry's Bar on 16.09.25"
click at [641, 181] on strong "Add Comment" at bounding box center [647, 182] width 36 height 7
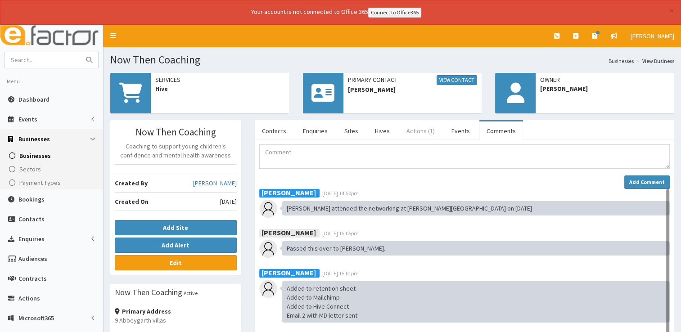
click at [419, 126] on link "Actions (1)" at bounding box center [420, 130] width 43 height 19
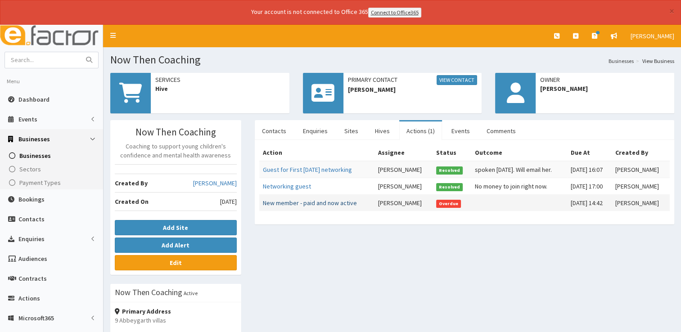
click at [330, 201] on link "New member - paid and now active" at bounding box center [310, 203] width 94 height 8
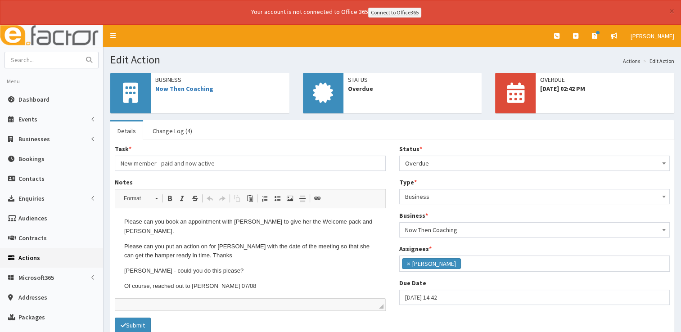
scroll to position [98, 0]
click at [185, 129] on link "Change Log (4)" at bounding box center [172, 130] width 54 height 19
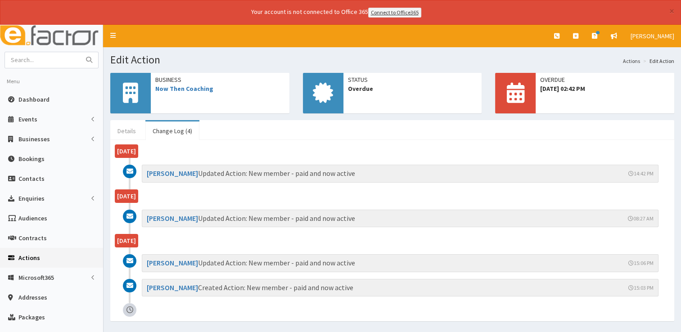
click at [124, 131] on link "Details" at bounding box center [126, 130] width 33 height 19
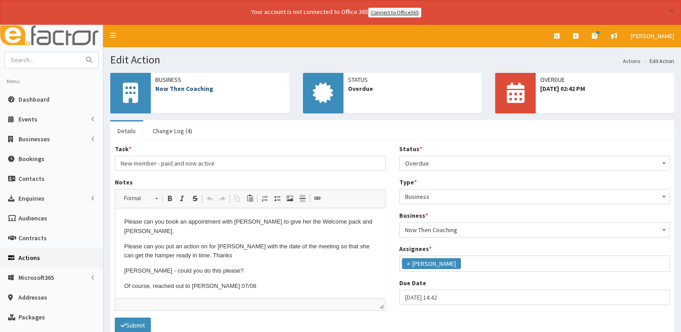
click at [193, 90] on link "Now Then Coaching" at bounding box center [184, 89] width 58 height 8
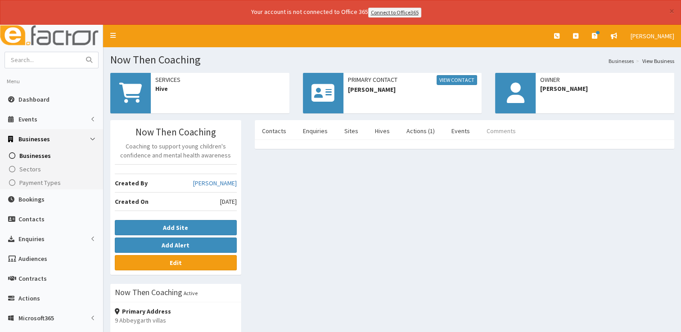
click at [497, 132] on link "Comments" at bounding box center [501, 130] width 44 height 19
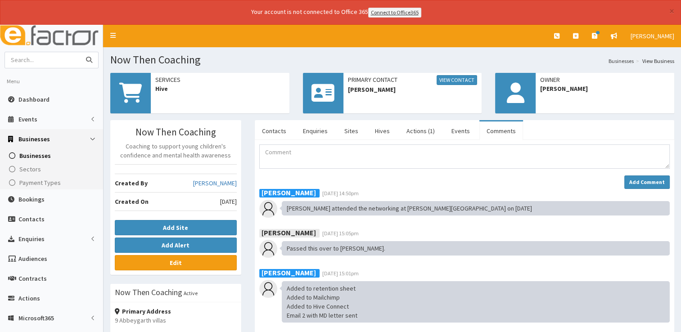
click at [58, 58] on input "text" at bounding box center [43, 60] width 76 height 16
type input "oatridge"
click at [80, 52] on button "submit" at bounding box center [89, 60] width 18 height 16
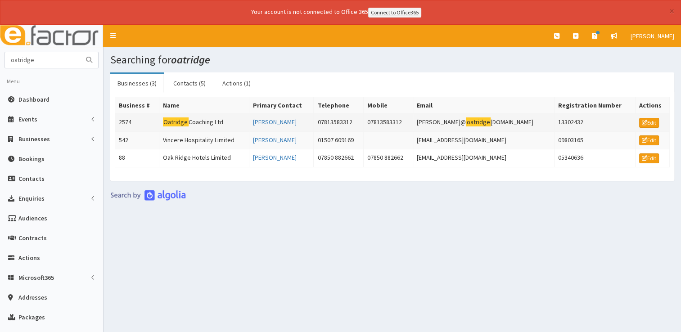
click at [198, 121] on td "Oatridge Coaching Ltd" at bounding box center [204, 122] width 90 height 18
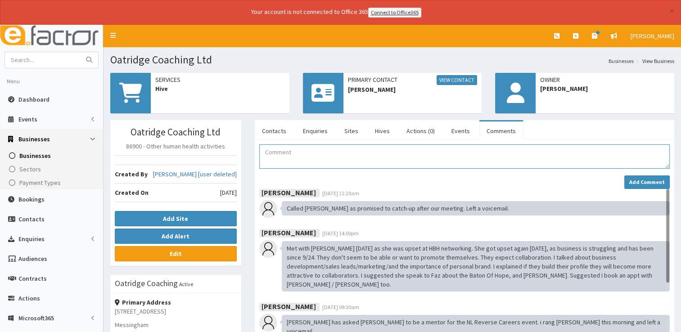
click at [310, 155] on textarea "Comment" at bounding box center [464, 156] width 410 height 24
paste textarea "attended the networking at Henry's Bar on 16.09.25"
type textarea "Jonathan attended the networking at Henry's Bar on 16.09.25"
click at [642, 182] on strong "Add Comment" at bounding box center [647, 182] width 36 height 7
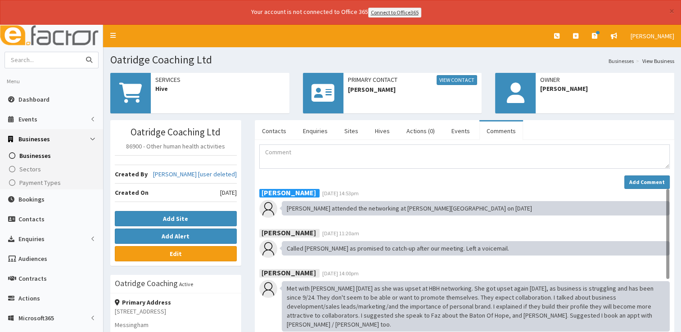
click at [61, 63] on input "text" at bounding box center [43, 60] width 76 height 16
type input "paul fox"
click at [80, 52] on button "submit" at bounding box center [89, 60] width 18 height 16
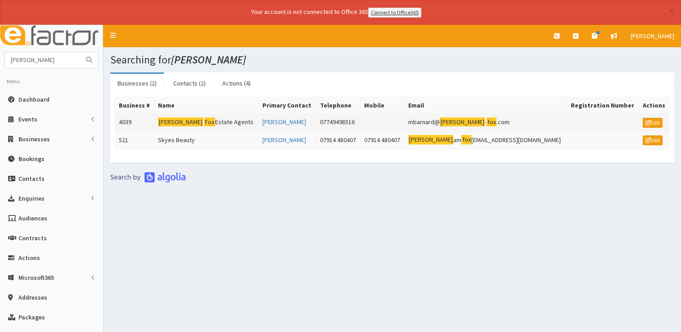
click at [191, 122] on td "[PERSON_NAME] Estate Agents" at bounding box center [206, 122] width 104 height 18
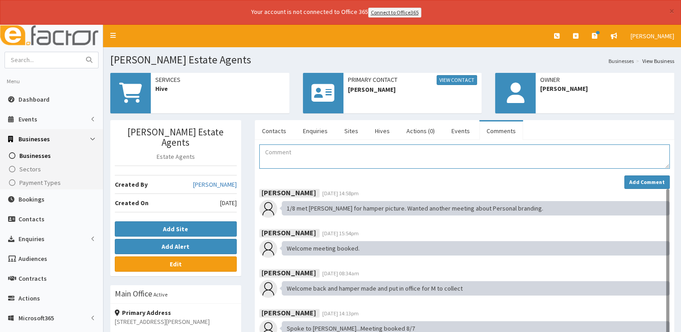
click at [323, 154] on textarea "Comment" at bounding box center [464, 156] width 410 height 24
paste textarea "attended the networking at [PERSON_NAME][GEOGRAPHIC_DATA] on [DATE]"
type textarea "Malcolm attended the networking at Henry's Bar on 16.09.25"
click at [647, 185] on button "Add Comment" at bounding box center [646, 181] width 45 height 13
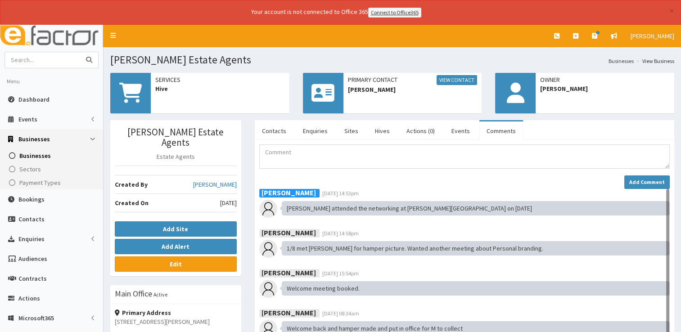
click at [52, 54] on input "text" at bounding box center [43, 60] width 76 height 16
type input "prohas"
click at [80, 52] on button "submit" at bounding box center [89, 60] width 18 height 16
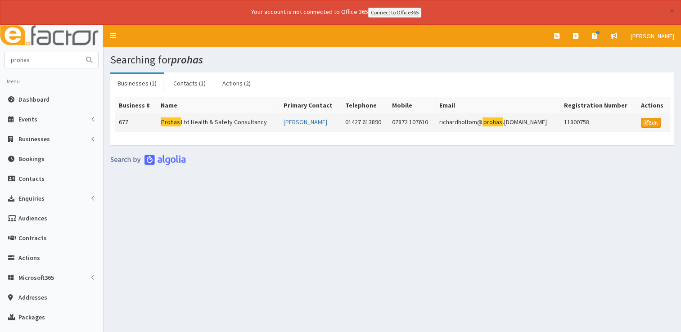
click at [189, 121] on td "Prohas Ltd Health & Safety Consultancy" at bounding box center [218, 122] width 123 height 18
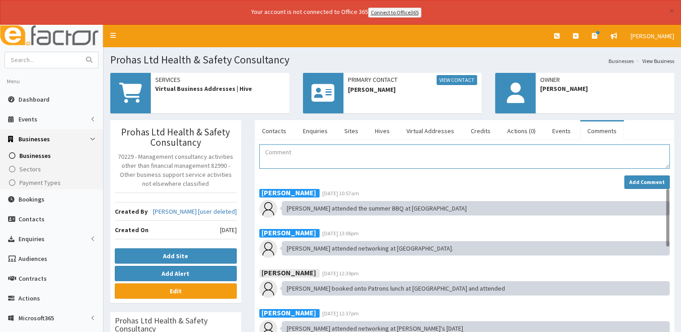
click at [306, 158] on textarea "Comment" at bounding box center [464, 156] width 410 height 24
paste textarea "attended the networking at [PERSON_NAME][GEOGRAPHIC_DATA] on [DATE]"
type textarea "[PERSON_NAME] and [PERSON_NAME] attended the networking at [PERSON_NAME][GEOGRA…"
click at [641, 180] on strong "Add Comment" at bounding box center [647, 182] width 36 height 7
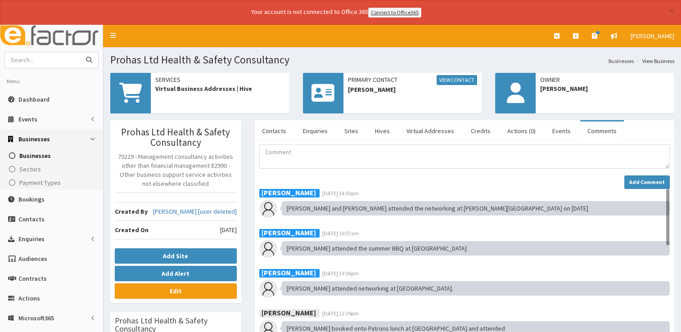
click at [59, 63] on input "text" at bounding box center [43, 60] width 76 height 16
type input "real"
click at [80, 52] on button "submit" at bounding box center [89, 60] width 18 height 16
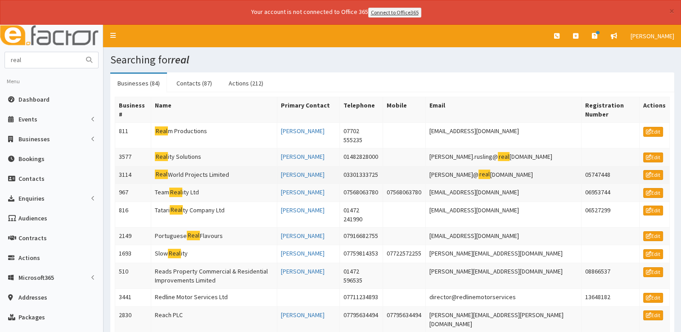
click at [178, 174] on td "Real World Projects Limited" at bounding box center [214, 175] width 126 height 18
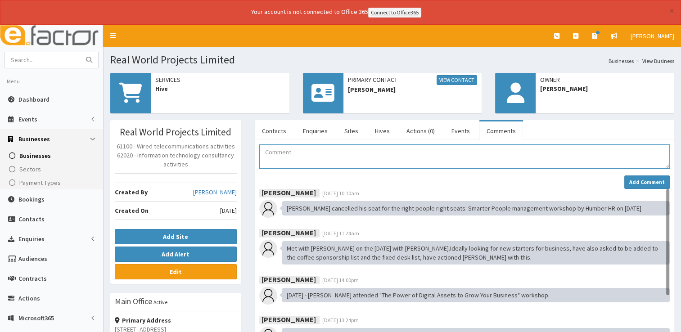
click at [314, 149] on textarea "Comment" at bounding box center [464, 156] width 410 height 24
paste textarea "attended the networking at [PERSON_NAME][GEOGRAPHIC_DATA] on [DATE]"
click at [314, 149] on textarea "[PERSON_NAME] attended the networking at [PERSON_NAME][GEOGRAPHIC_DATA] on [DAT…" at bounding box center [464, 156] width 410 height 24
type textarea "[PERSON_NAME] attended the networking at [PERSON_NAME][GEOGRAPHIC_DATA] on [DAT…"
click at [641, 181] on strong "Add Comment" at bounding box center [647, 182] width 36 height 7
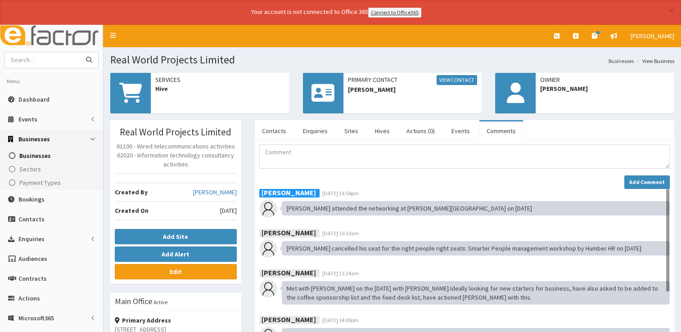
click at [67, 59] on input "text" at bounding box center [43, 60] width 76 height 16
type input "right action"
click at [80, 52] on button "submit" at bounding box center [89, 60] width 18 height 16
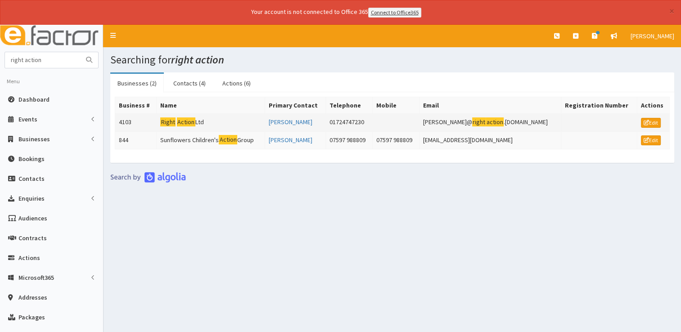
click at [180, 120] on td "Right Action Ltd" at bounding box center [211, 122] width 108 height 18
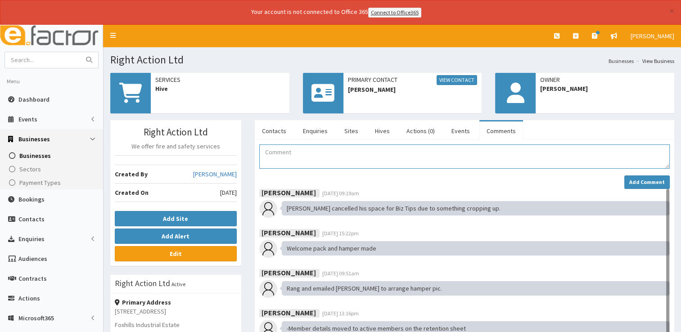
click at [323, 156] on textarea "Comment" at bounding box center [464, 156] width 410 height 24
type textarea "R"
paste textarea "attended the networking at [PERSON_NAME][GEOGRAPHIC_DATA] on [DATE]"
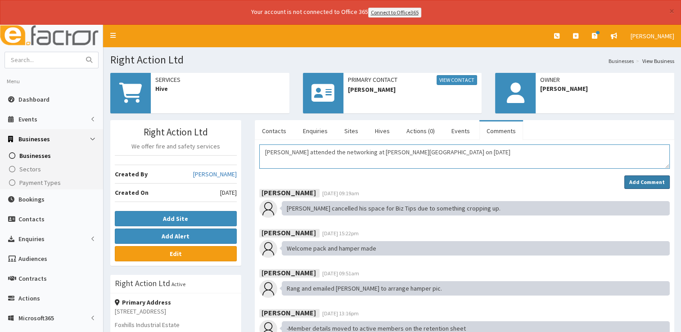
type textarea "[PERSON_NAME] attended the networking at [PERSON_NAME][GEOGRAPHIC_DATA] on [DAT…"
click at [640, 179] on strong "Add Comment" at bounding box center [647, 182] width 36 height 7
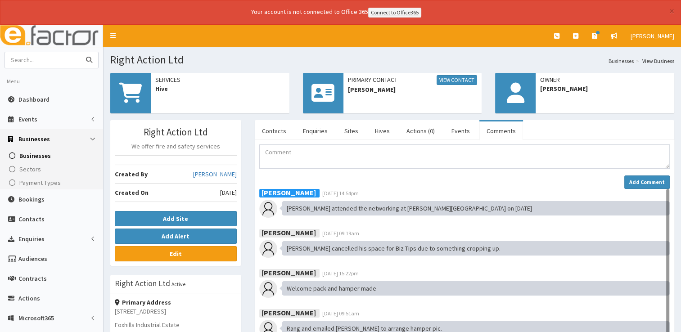
click at [46, 58] on input "text" at bounding box center [43, 60] width 76 height 16
type input "scunthorpe"
click at [80, 52] on button "submit" at bounding box center [89, 60] width 18 height 16
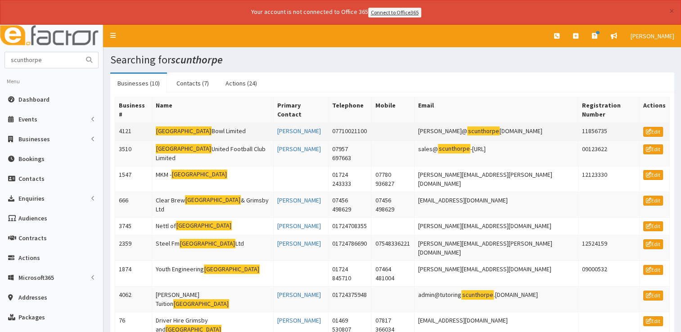
click at [177, 126] on mark "Scunthorpe" at bounding box center [184, 130] width 56 height 9
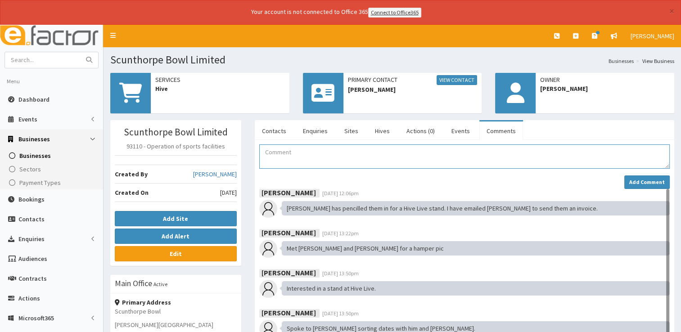
click at [310, 157] on textarea "Comment" at bounding box center [464, 156] width 410 height 24
paste textarea "attended the networking at [PERSON_NAME][GEOGRAPHIC_DATA] on [DATE]"
type textarea "[PERSON_NAME] attended the networking at [PERSON_NAME][GEOGRAPHIC_DATA] on [DAT…"
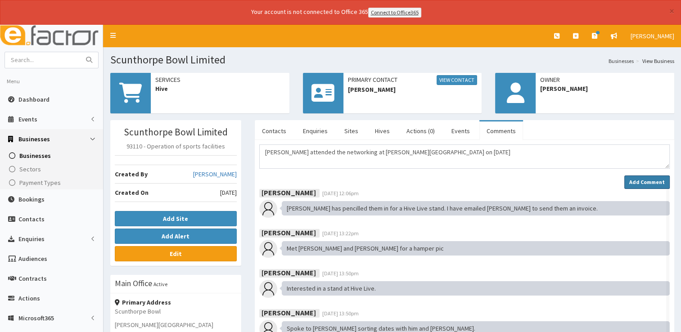
click at [634, 181] on strong "Add Comment" at bounding box center [647, 182] width 36 height 7
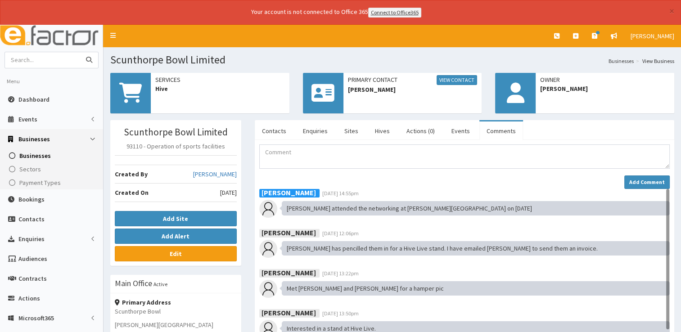
click at [29, 63] on input "text" at bounding box center [43, 60] width 76 height 16
type input "s smith"
click at [80, 52] on button "submit" at bounding box center [89, 60] width 18 height 16
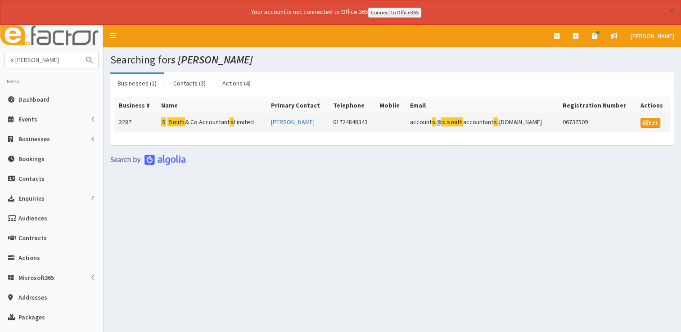
click at [182, 121] on mark "S mith" at bounding box center [176, 121] width 18 height 9
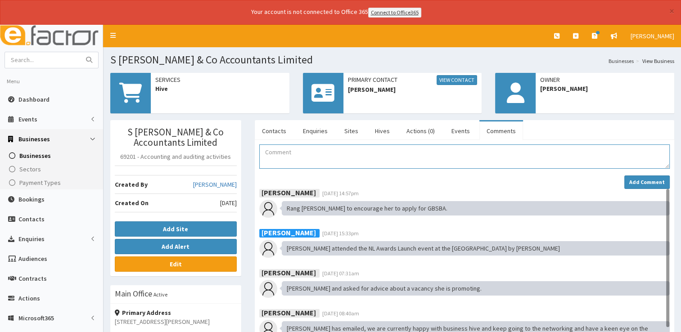
click at [291, 154] on textarea "Comment" at bounding box center [464, 156] width 410 height 24
paste textarea "attended the networking at [PERSON_NAME][GEOGRAPHIC_DATA] on [DATE]"
type textarea "[PERSON_NAME] attended the networking at [PERSON_NAME][GEOGRAPHIC_DATA] on [DAT…"
click at [634, 183] on strong "Add Comment" at bounding box center [647, 182] width 36 height 7
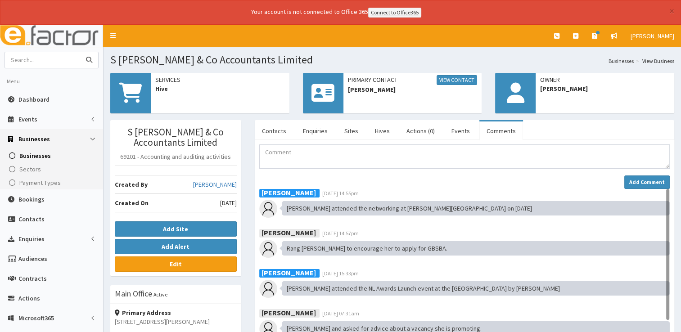
click at [45, 60] on input "text" at bounding box center [43, 60] width 76 height 16
type input "spoon media"
click at [80, 52] on button "submit" at bounding box center [89, 60] width 18 height 16
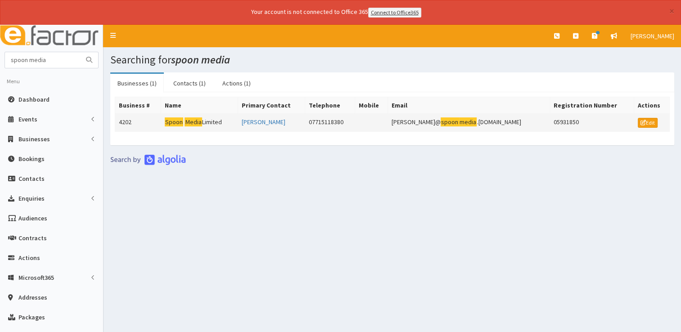
click at [191, 121] on mark "Media" at bounding box center [193, 121] width 18 height 9
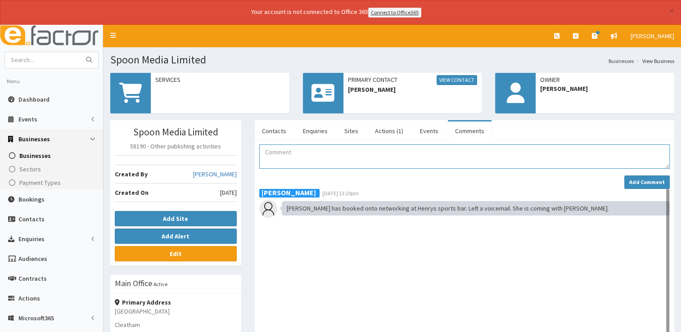
click at [312, 157] on textarea "Comment" at bounding box center [464, 156] width 410 height 24
paste textarea "attended the networking at Henry's Bar on 16.09.25"
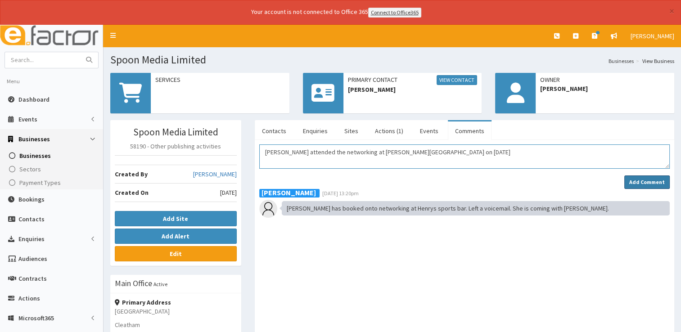
type textarea "Sarah attended the networking at Henry's Bar on 16.09.25"
click at [640, 181] on strong "Add Comment" at bounding box center [647, 182] width 36 height 7
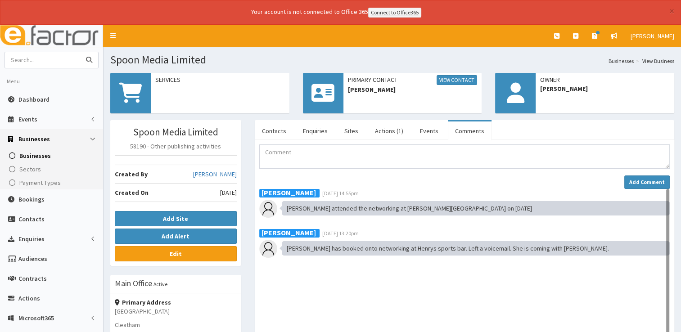
click at [49, 58] on input "text" at bounding box center [43, 60] width 76 height 16
type input "tec"
click at [80, 52] on button "submit" at bounding box center [89, 60] width 18 height 16
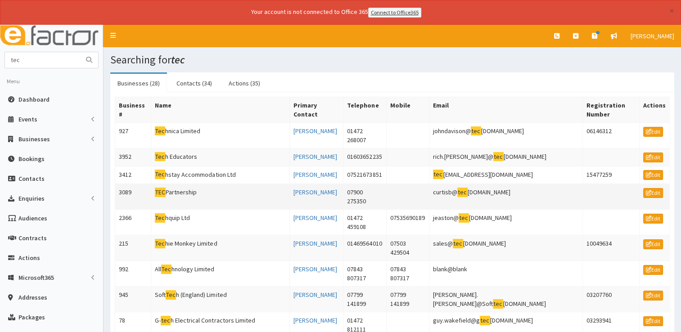
click at [182, 184] on td "TEC Partnership" at bounding box center [220, 197] width 139 height 26
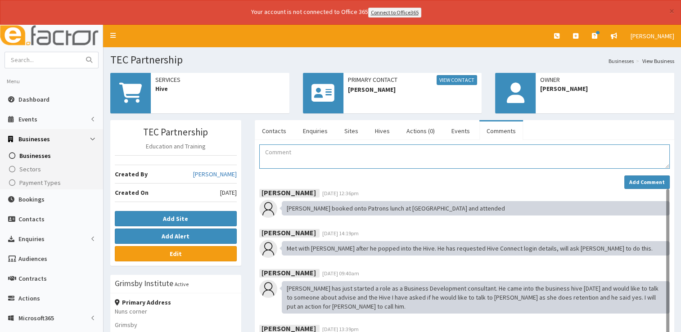
click at [295, 157] on textarea "Comment" at bounding box center [464, 156] width 410 height 24
paste textarea "attended the networking at [PERSON_NAME][GEOGRAPHIC_DATA] on [DATE]"
type textarea "[PERSON_NAME] and [PERSON_NAME] attended the networking at [PERSON_NAME][GEOGRA…"
click at [642, 184] on strong "Add Comment" at bounding box center [647, 182] width 36 height 7
